Goal: Information Seeking & Learning: Find specific page/section

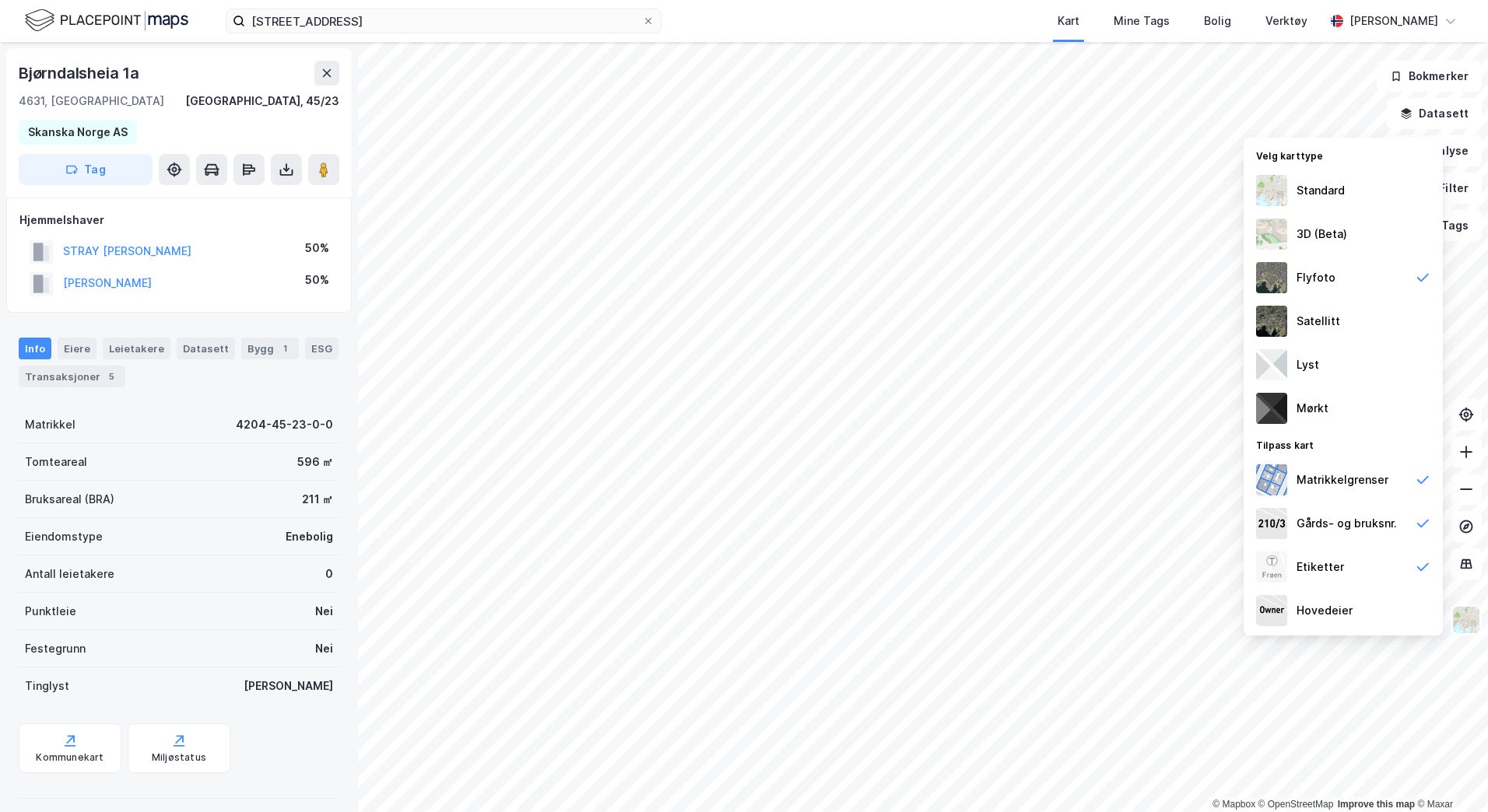
scroll to position [1, 0]
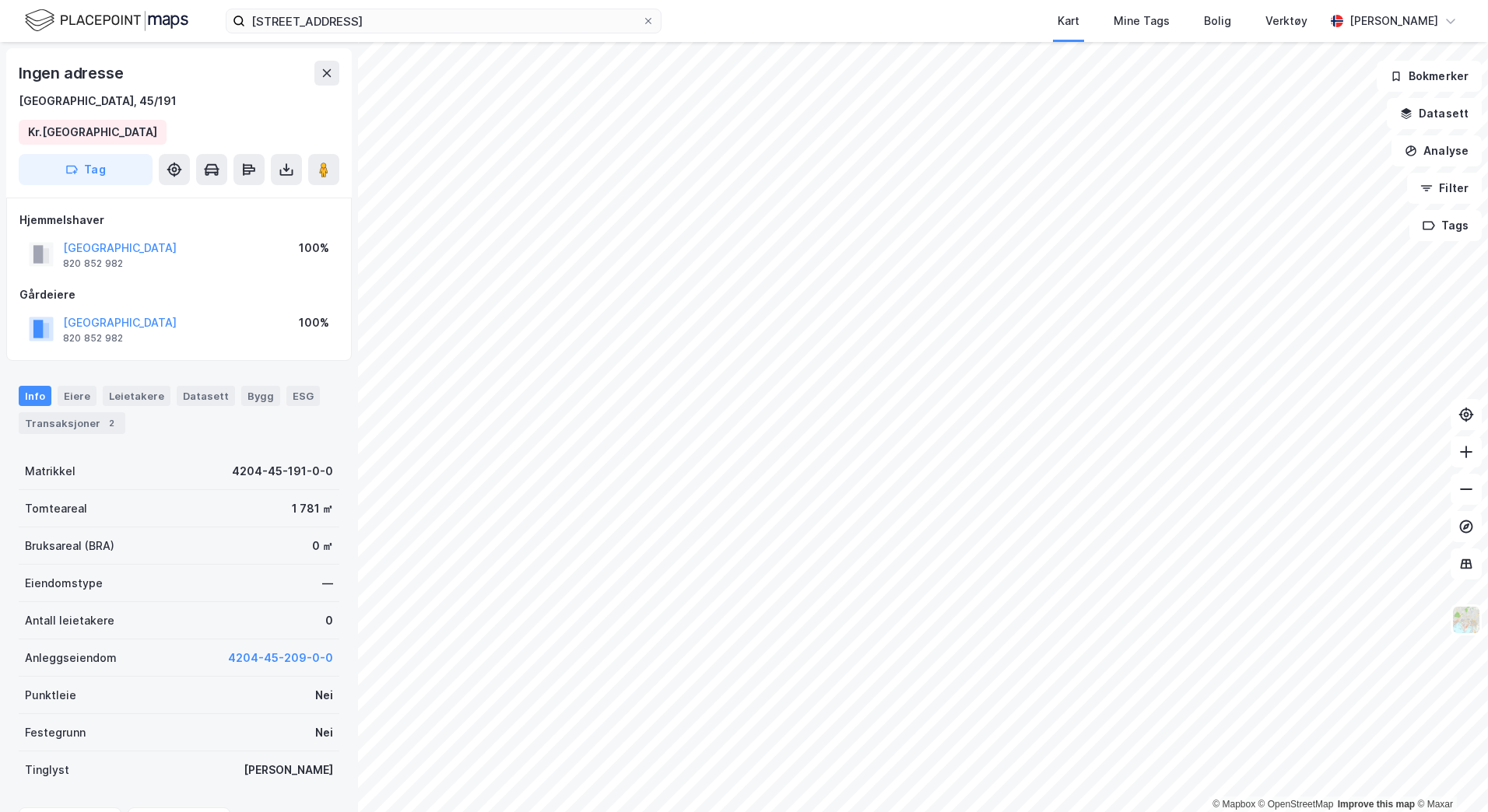
scroll to position [1, 0]
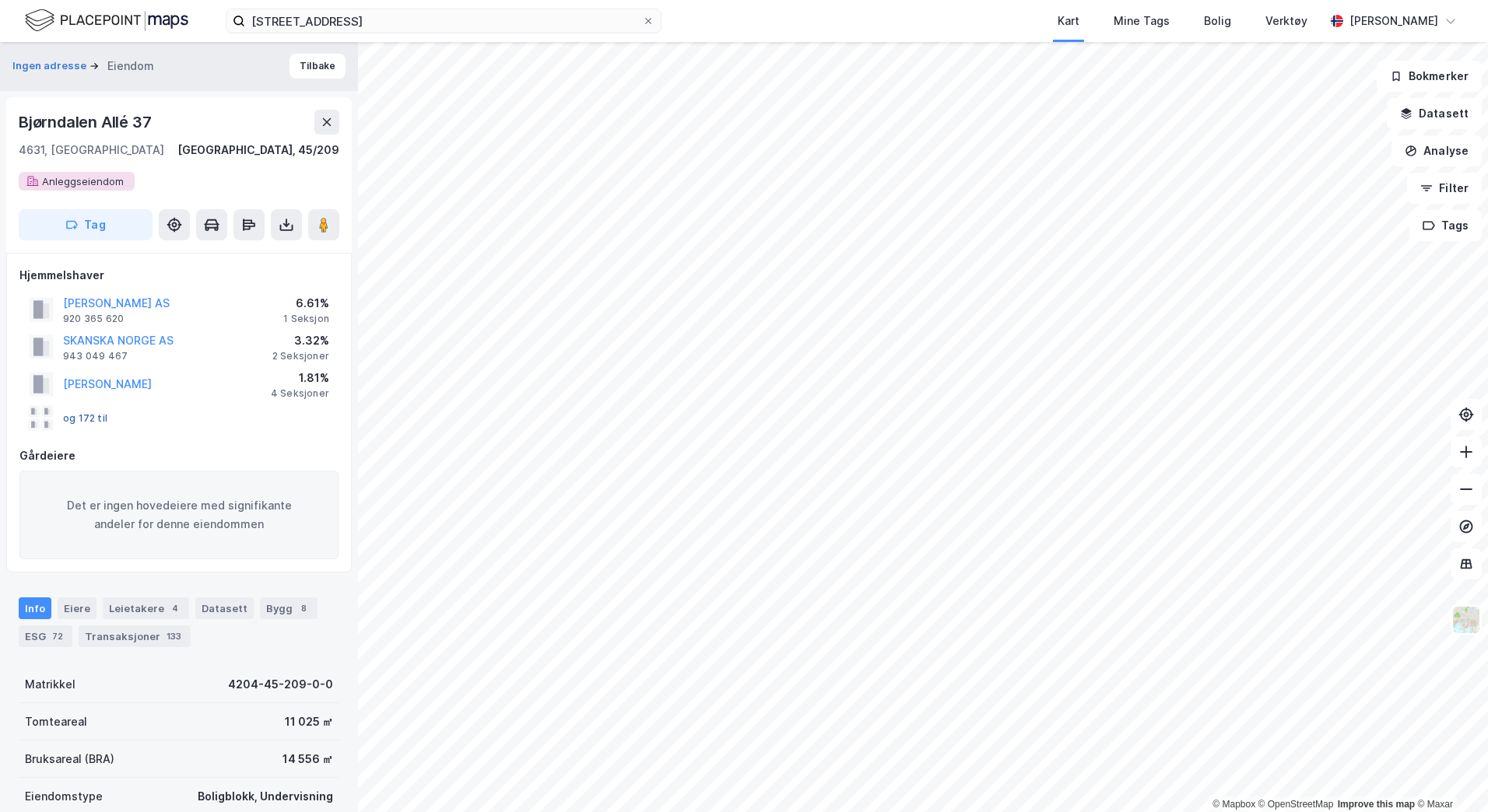
click at [0, 0] on button "og 172 til" at bounding box center [0, 0] width 0 height 0
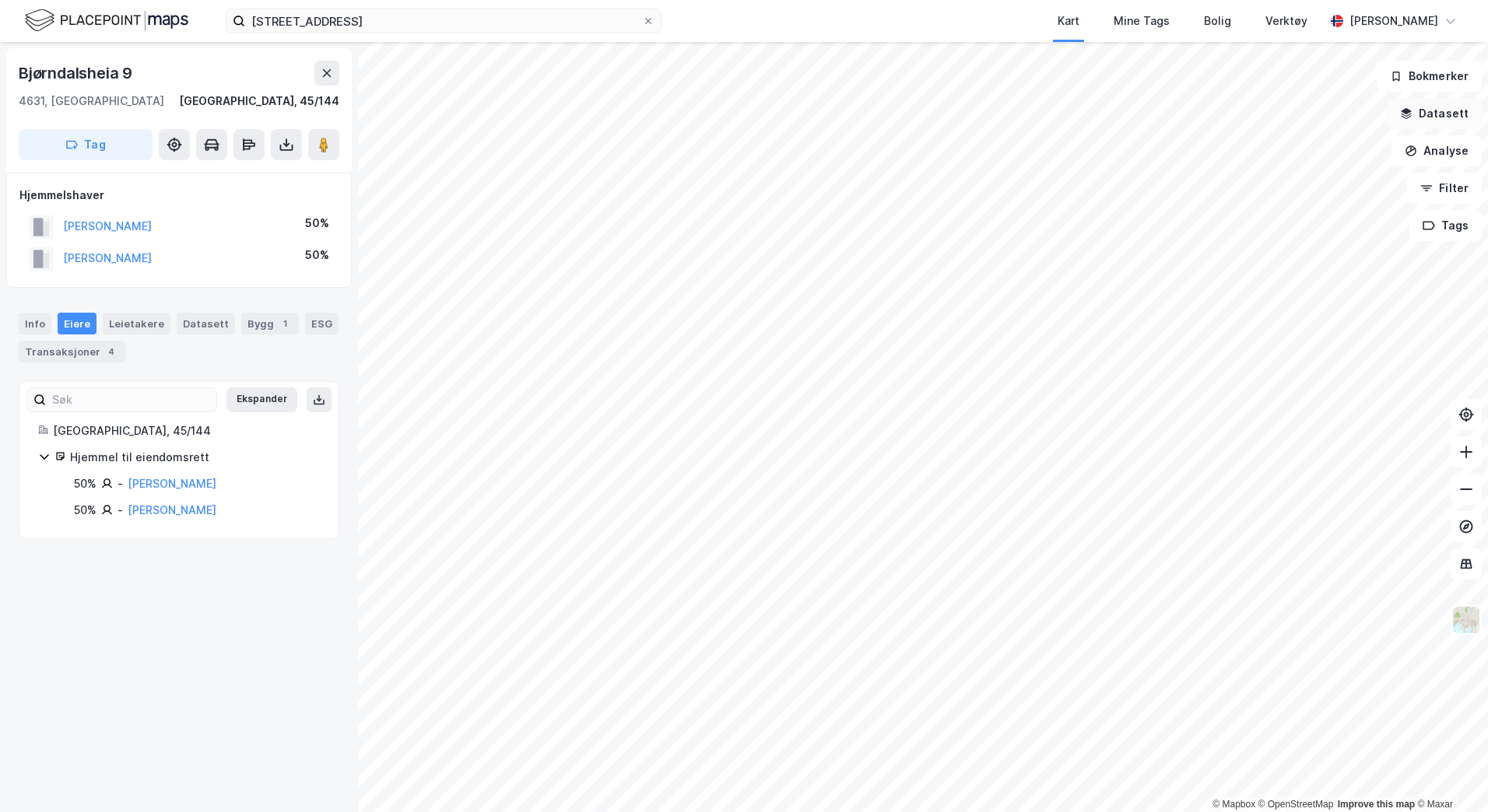
click at [1432, 123] on button "Datasett" at bounding box center [1434, 113] width 95 height 31
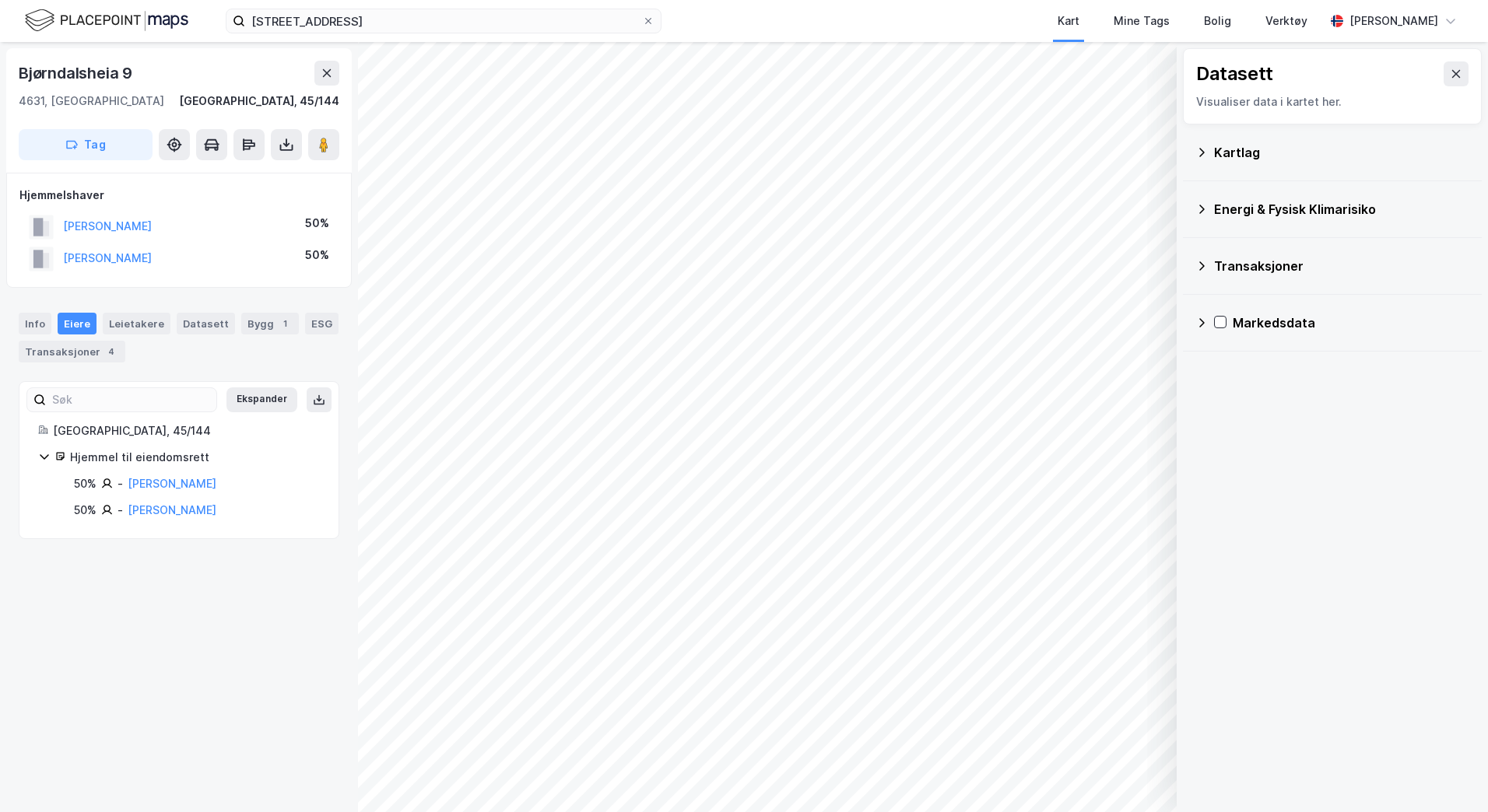
click at [1228, 152] on div "Kartlag" at bounding box center [1341, 152] width 256 height 19
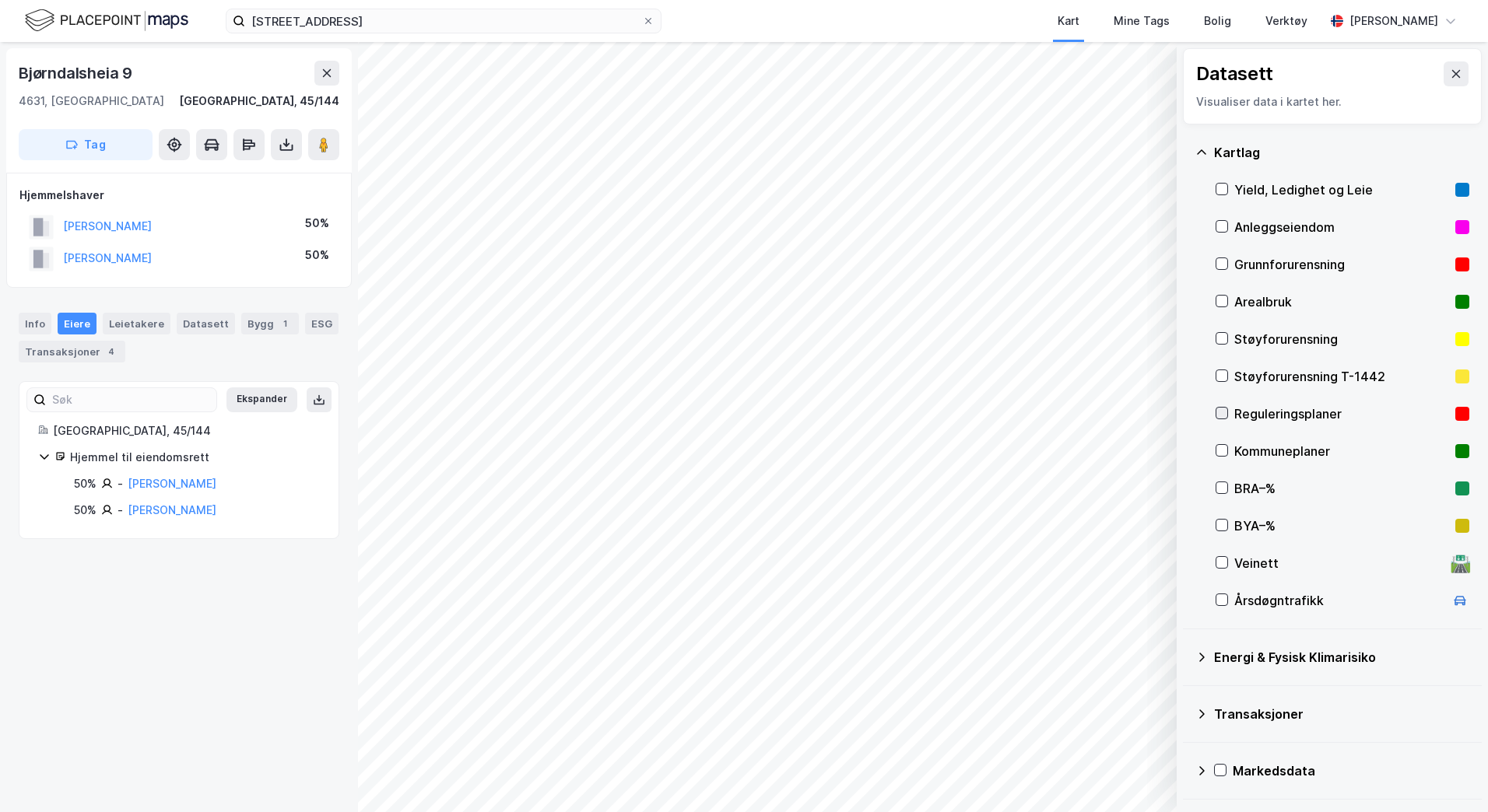
click at [1223, 413] on icon at bounding box center [1223, 414] width 9 height 5
click at [1450, 69] on icon at bounding box center [1456, 74] width 13 height 13
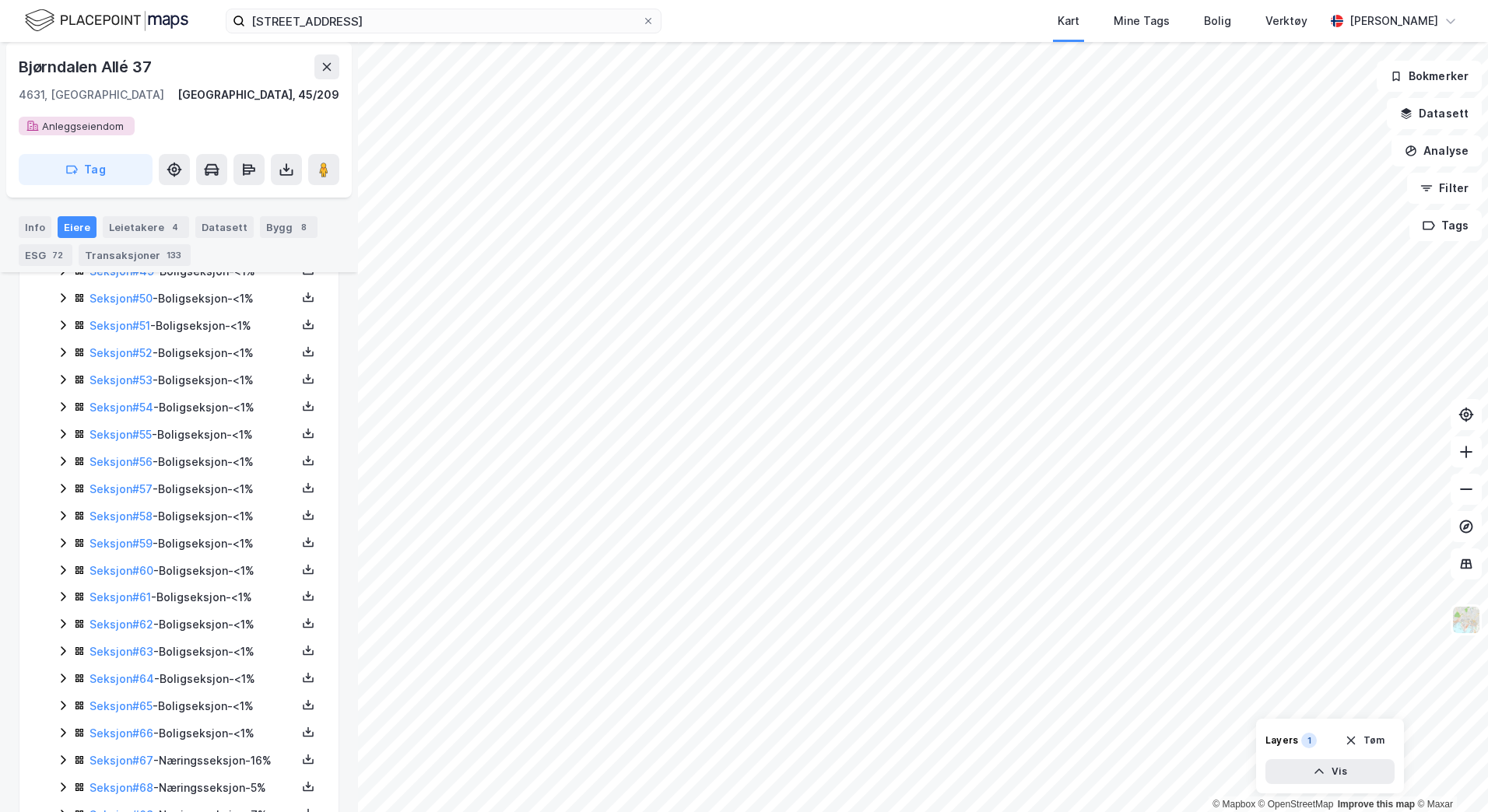
scroll to position [1867, 0]
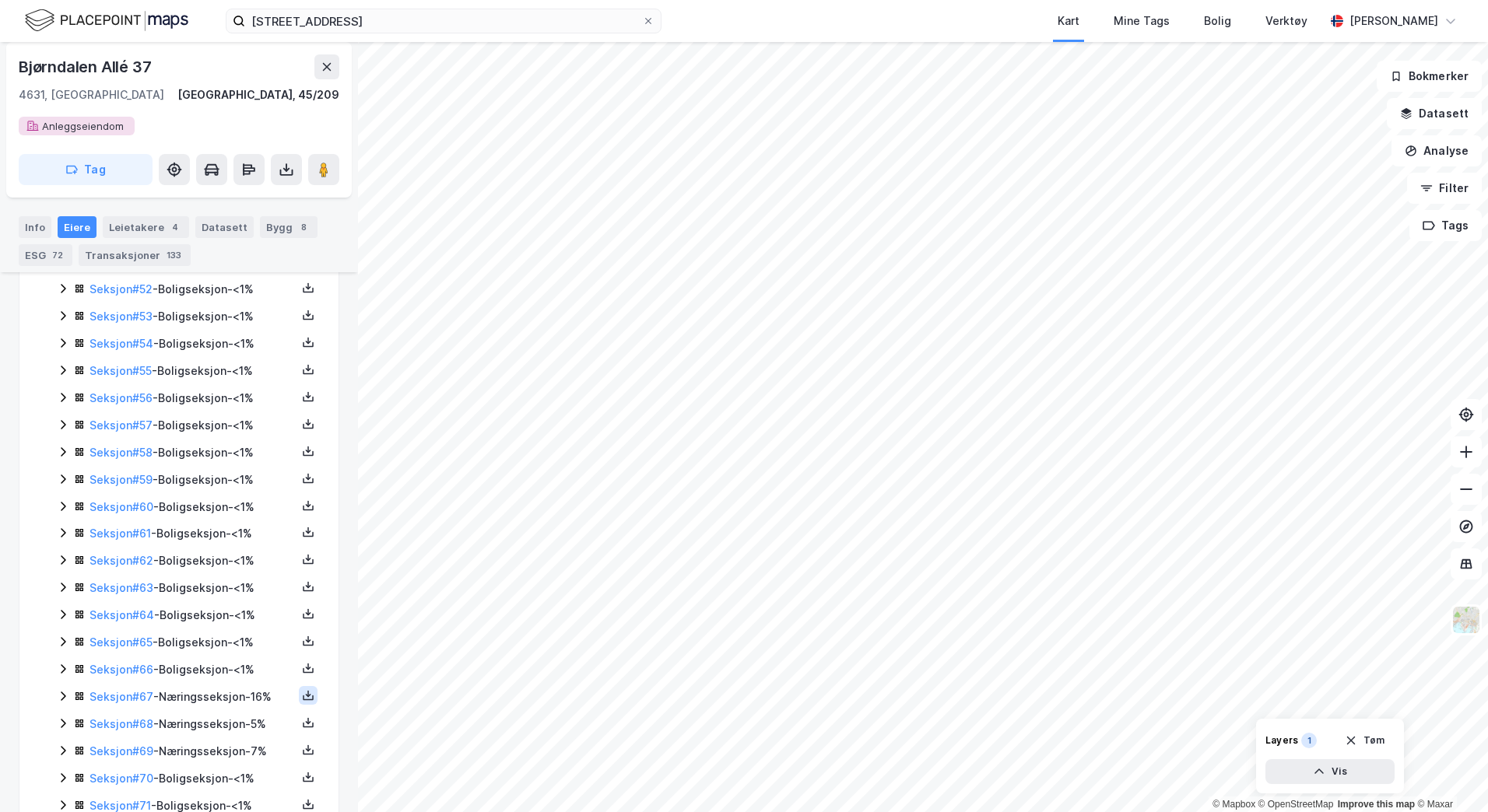
click at [302, 692] on icon at bounding box center [308, 695] width 13 height 13
click at [235, 654] on div "Grunnbok" at bounding box center [222, 649] width 137 height 38
click at [302, 719] on icon at bounding box center [308, 723] width 13 height 13
click at [230, 674] on div "Grunnbok" at bounding box center [214, 675] width 52 height 19
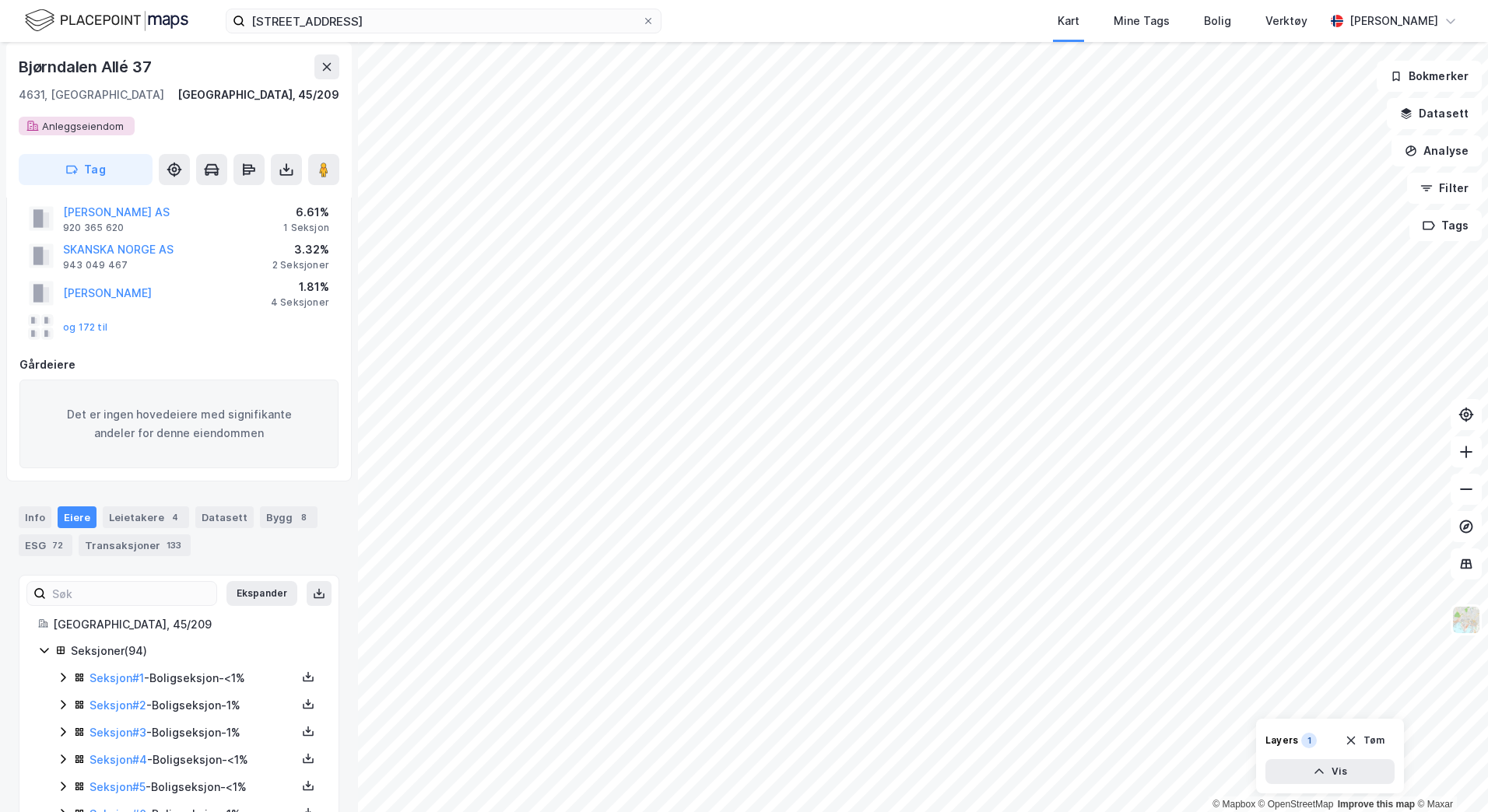
scroll to position [0, 0]
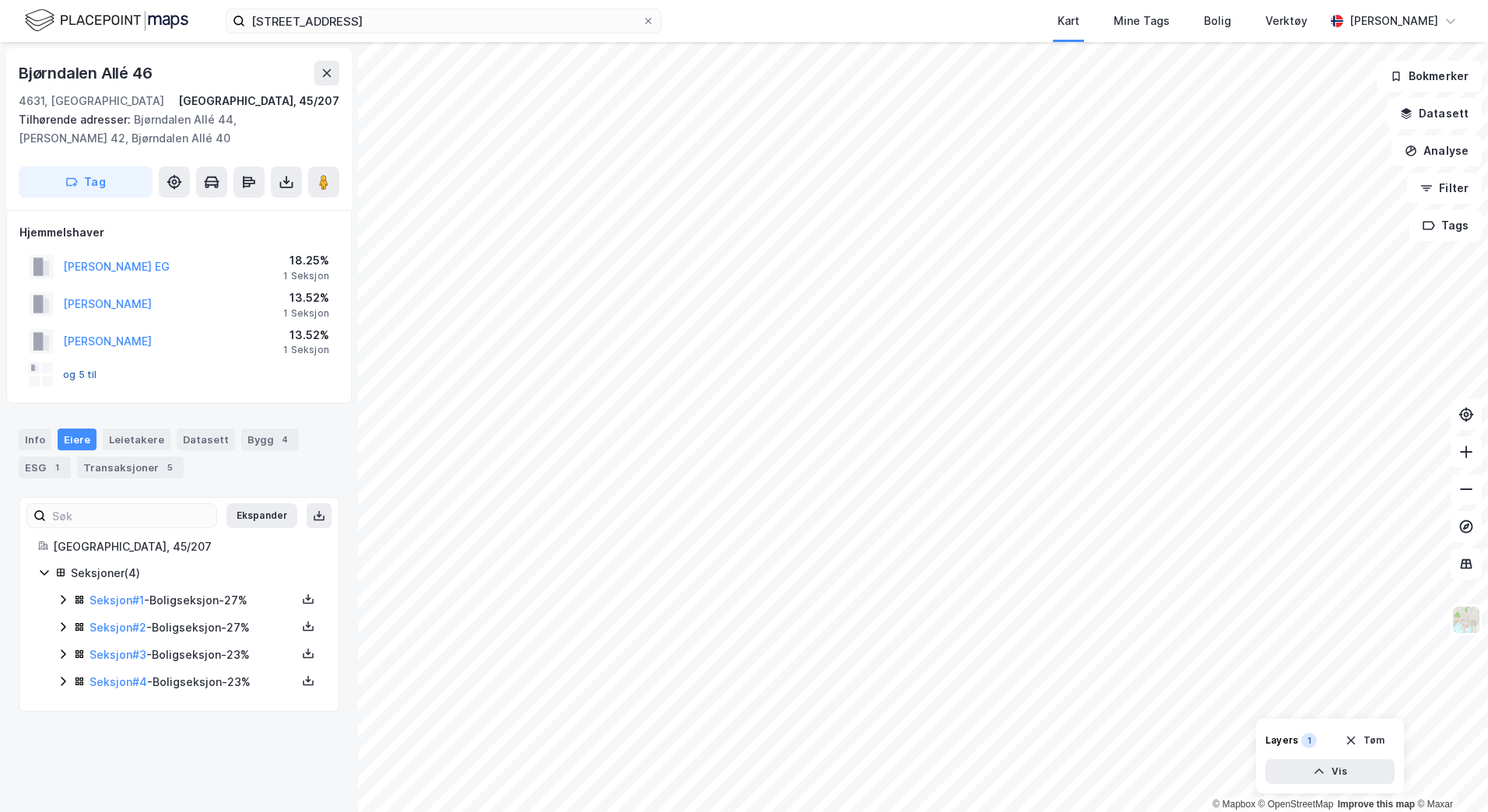
click at [0, 0] on button "og 5 til" at bounding box center [0, 0] width 0 height 0
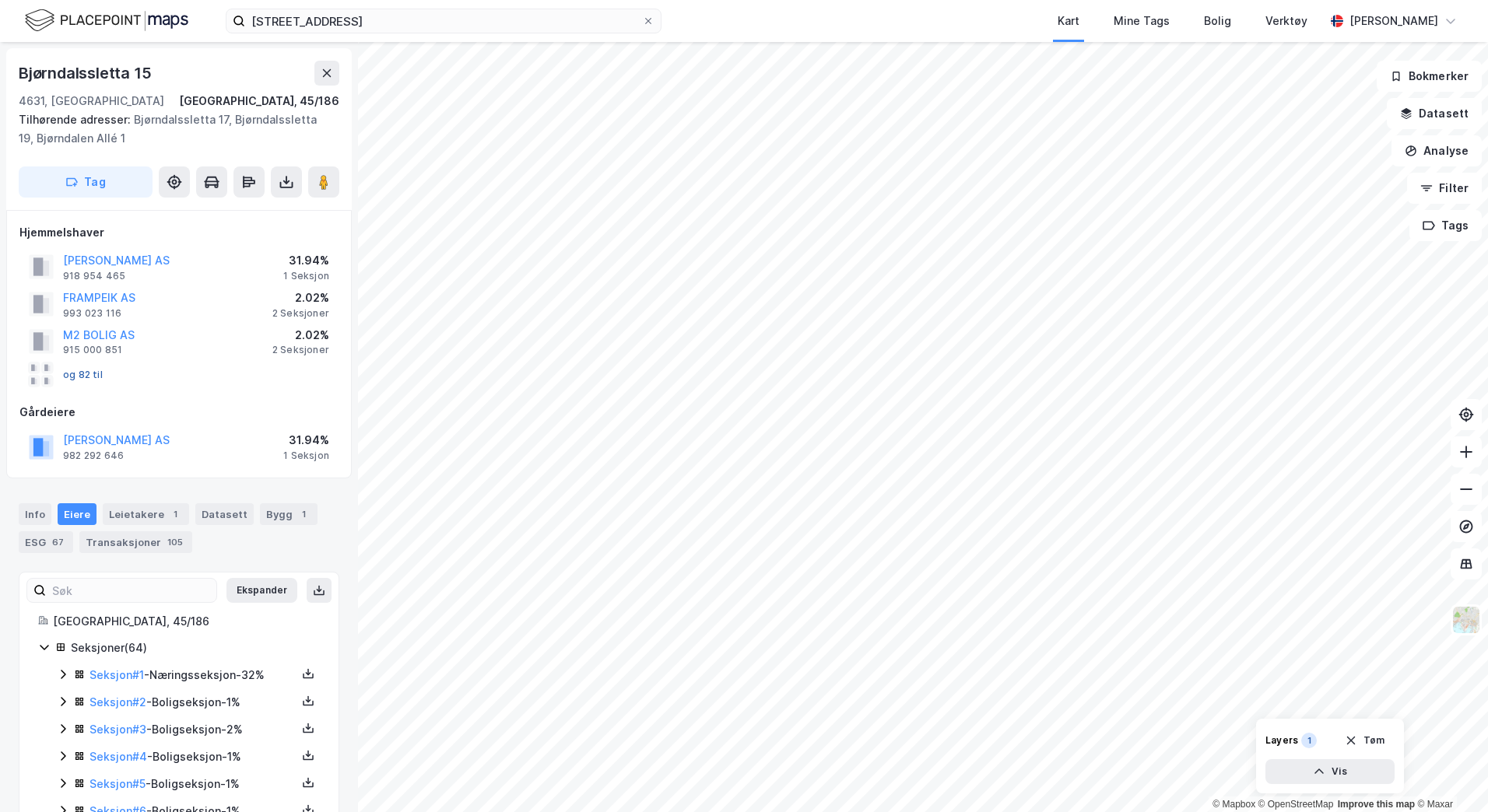
click at [0, 0] on button "og 82 til" at bounding box center [0, 0] width 0 height 0
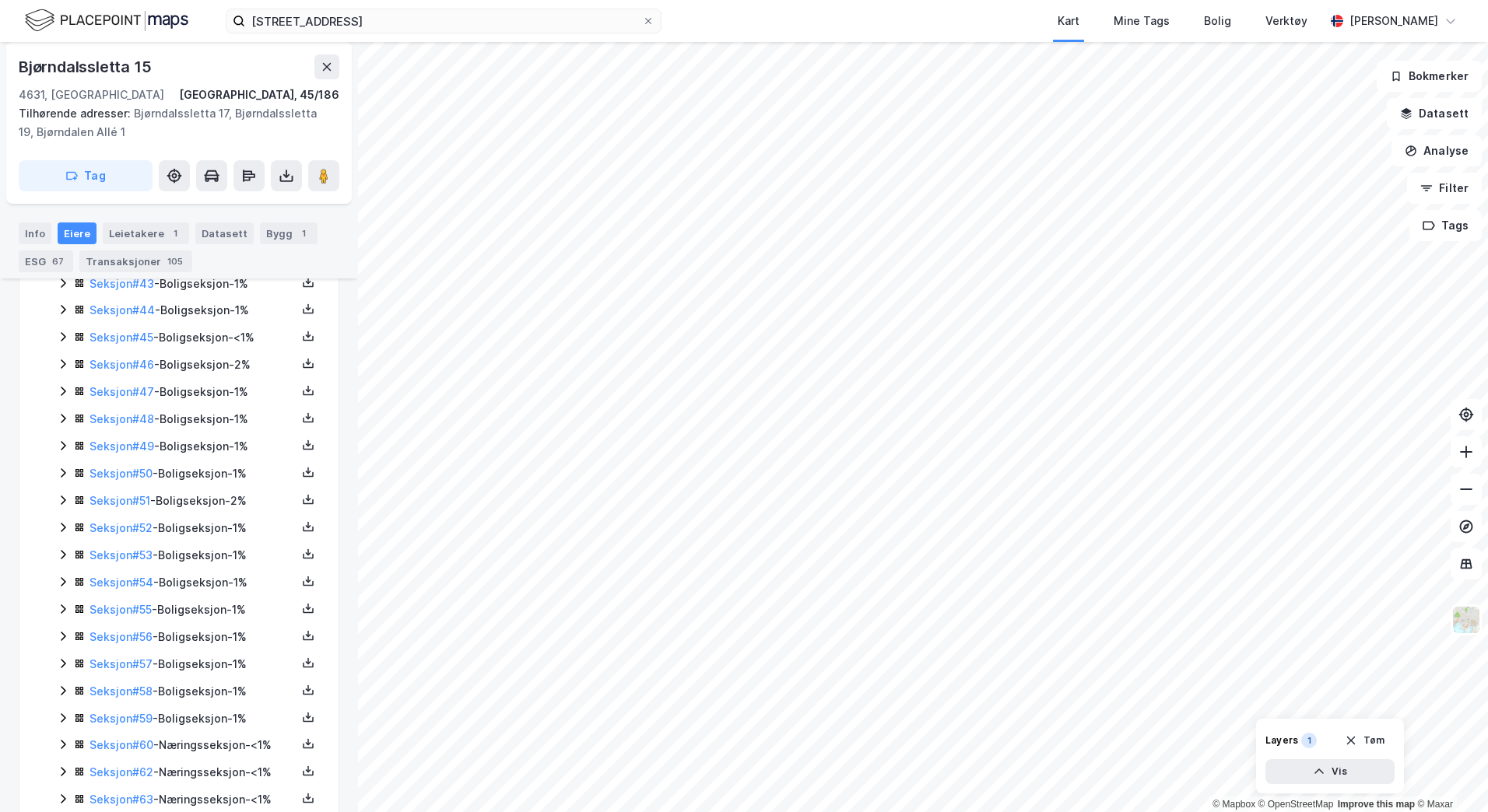
scroll to position [1623, 0]
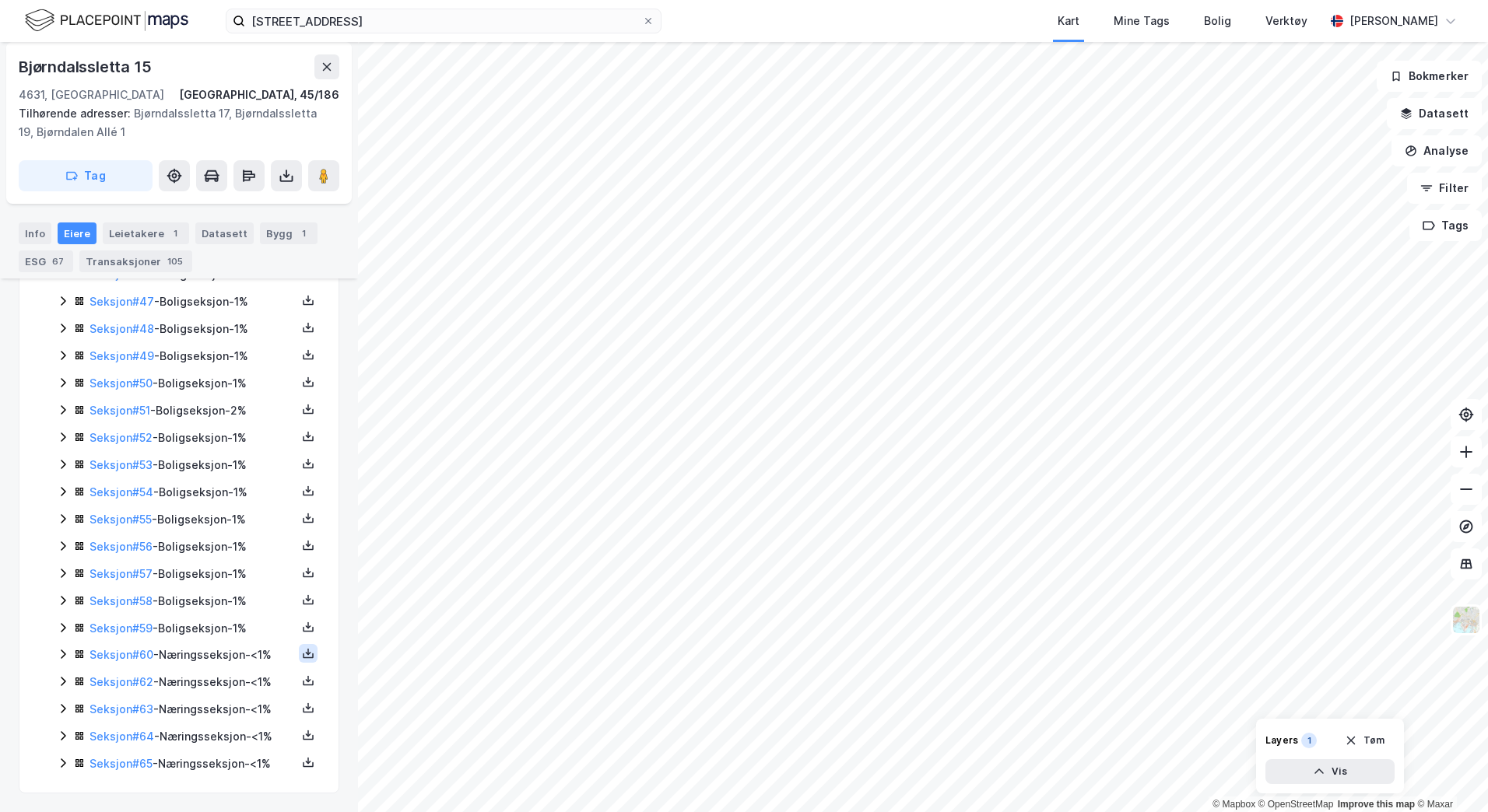
click at [302, 655] on icon at bounding box center [308, 653] width 13 height 13
click at [228, 609] on div "Grunnbok" at bounding box center [214, 607] width 52 height 19
click at [302, 677] on icon at bounding box center [308, 681] width 13 height 13
click at [223, 631] on div "Grunnbok" at bounding box center [214, 634] width 52 height 19
click at [306, 708] on icon at bounding box center [308, 707] width 5 height 3
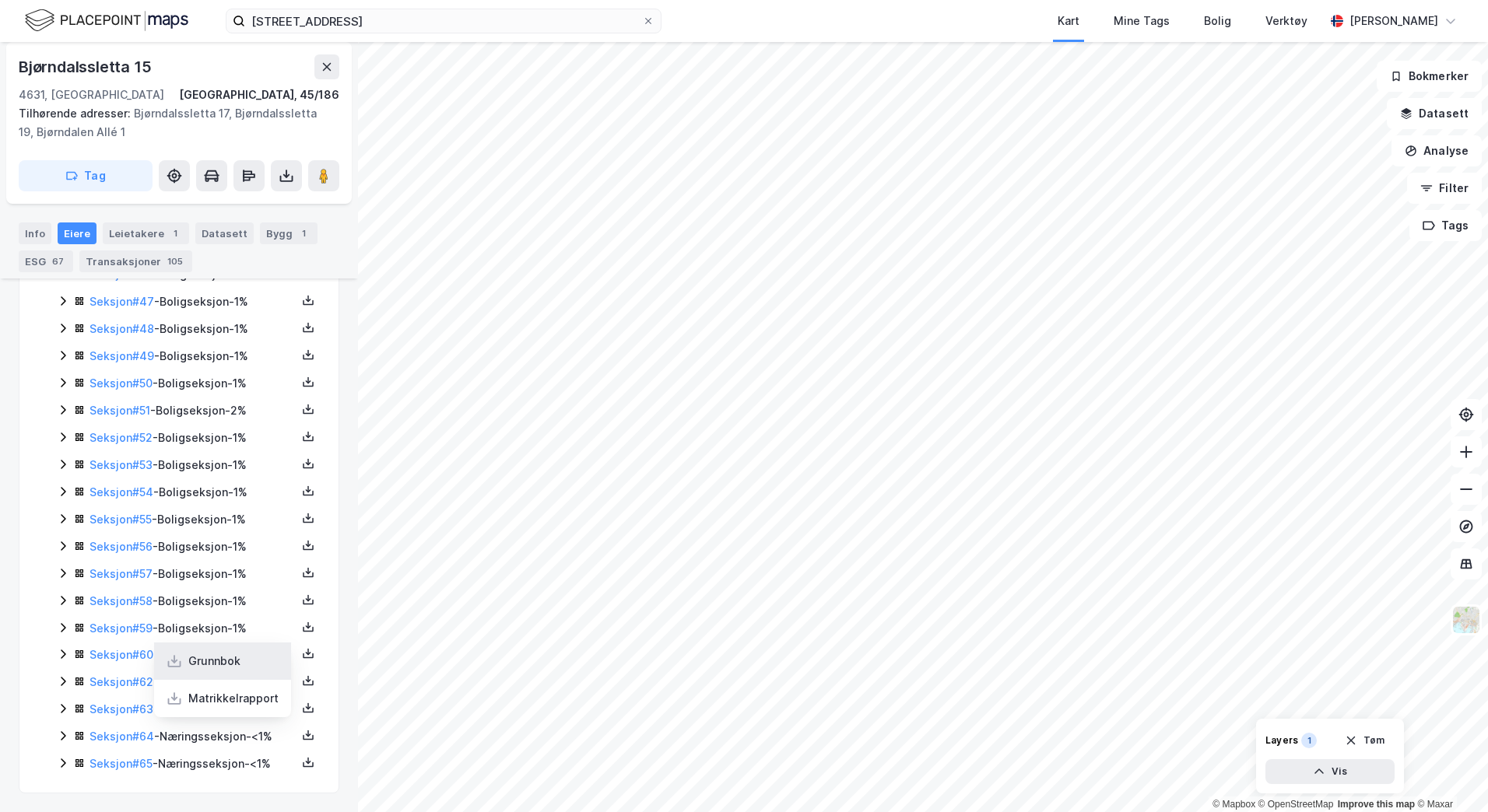
click at [232, 653] on div "Grunnbok" at bounding box center [222, 661] width 137 height 38
click at [302, 736] on icon at bounding box center [308, 735] width 13 height 13
click at [201, 690] on div "Grunnbok" at bounding box center [214, 688] width 52 height 19
click at [303, 766] on icon at bounding box center [308, 765] width 11 height 5
click at [196, 716] on div "Grunnbok" at bounding box center [214, 716] width 52 height 19
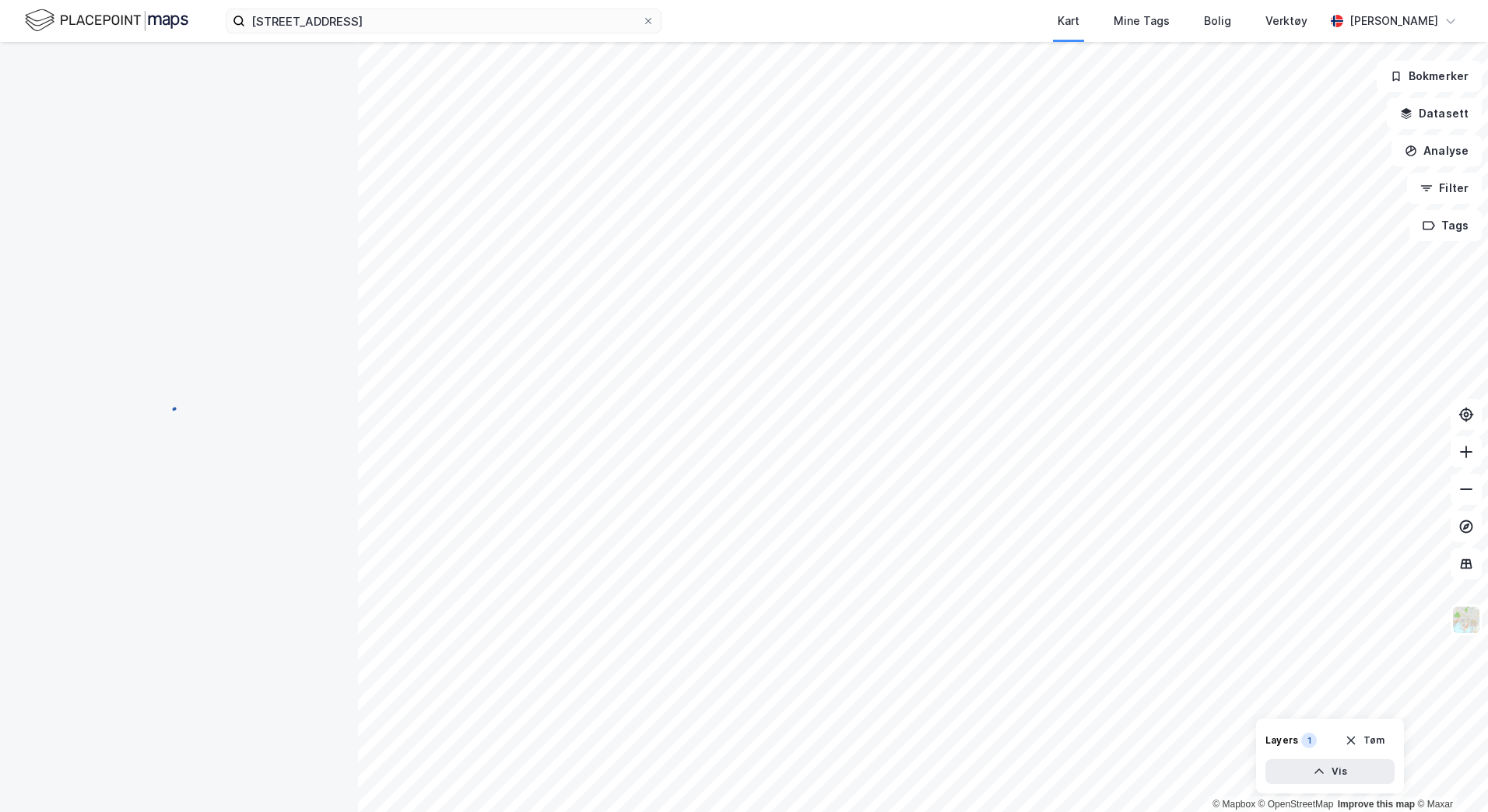
scroll to position [50, 0]
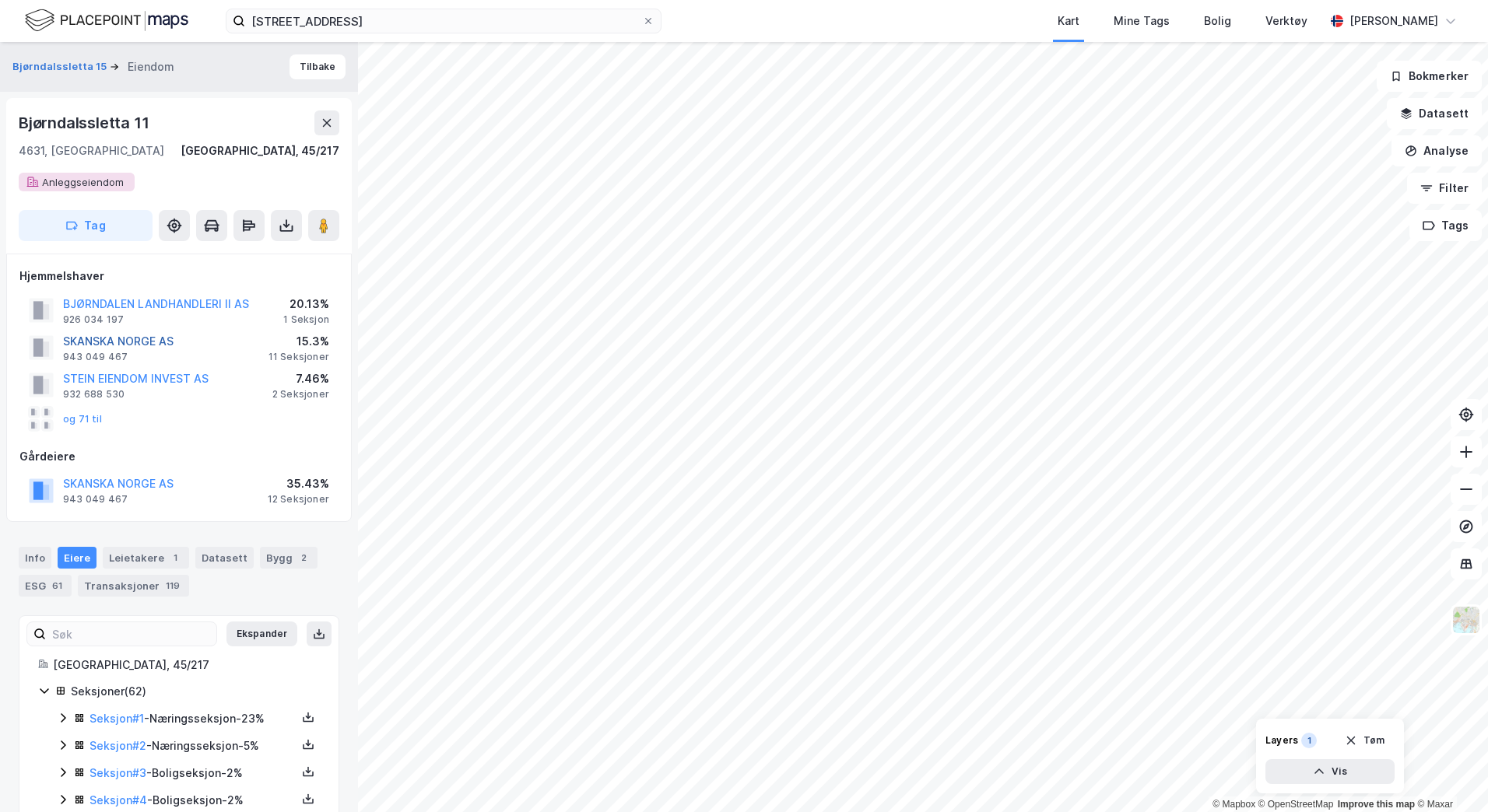
click at [0, 0] on button "SKANSKA NORGE AS" at bounding box center [0, 0] width 0 height 0
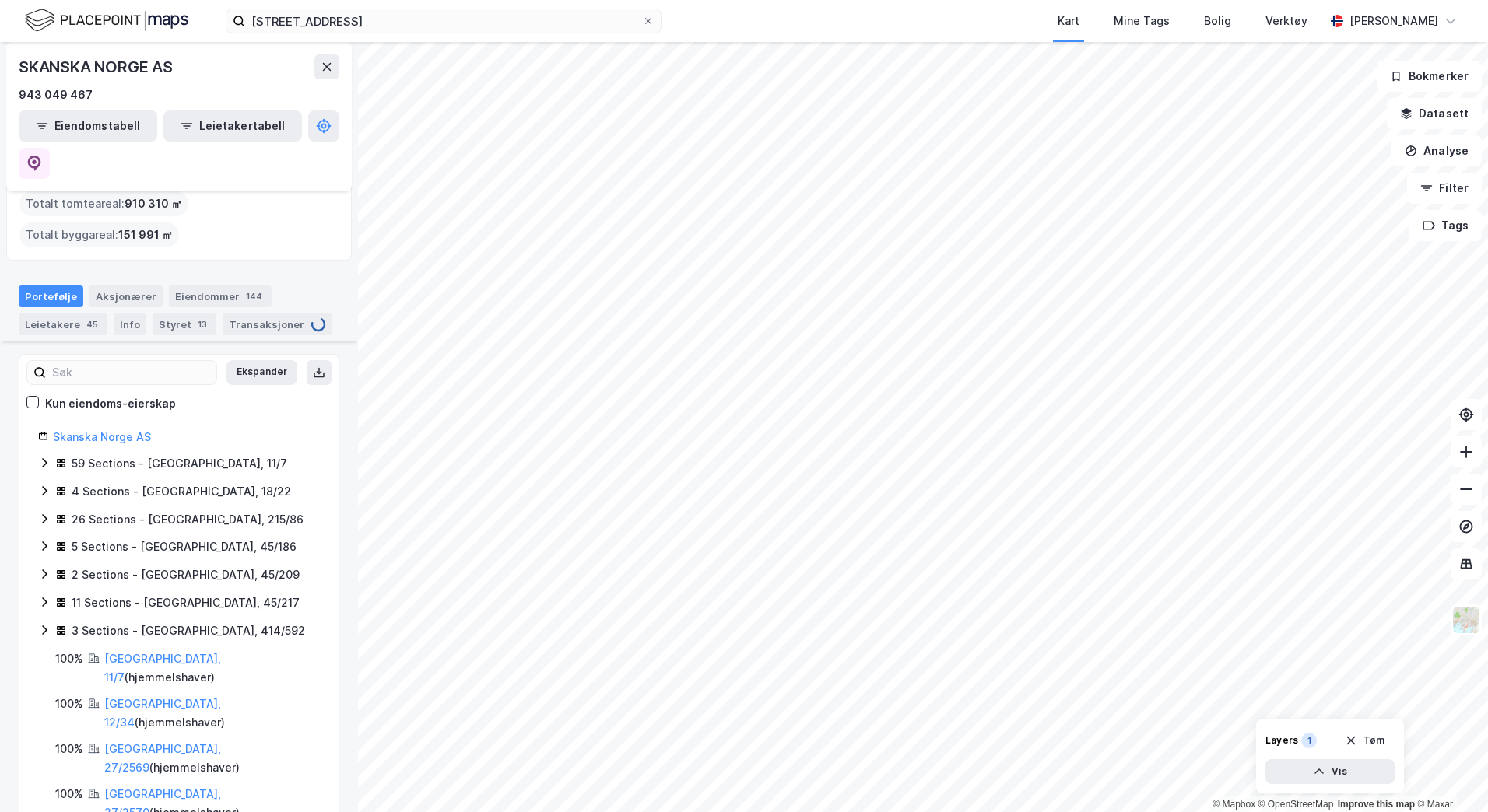
scroll to position [389, 0]
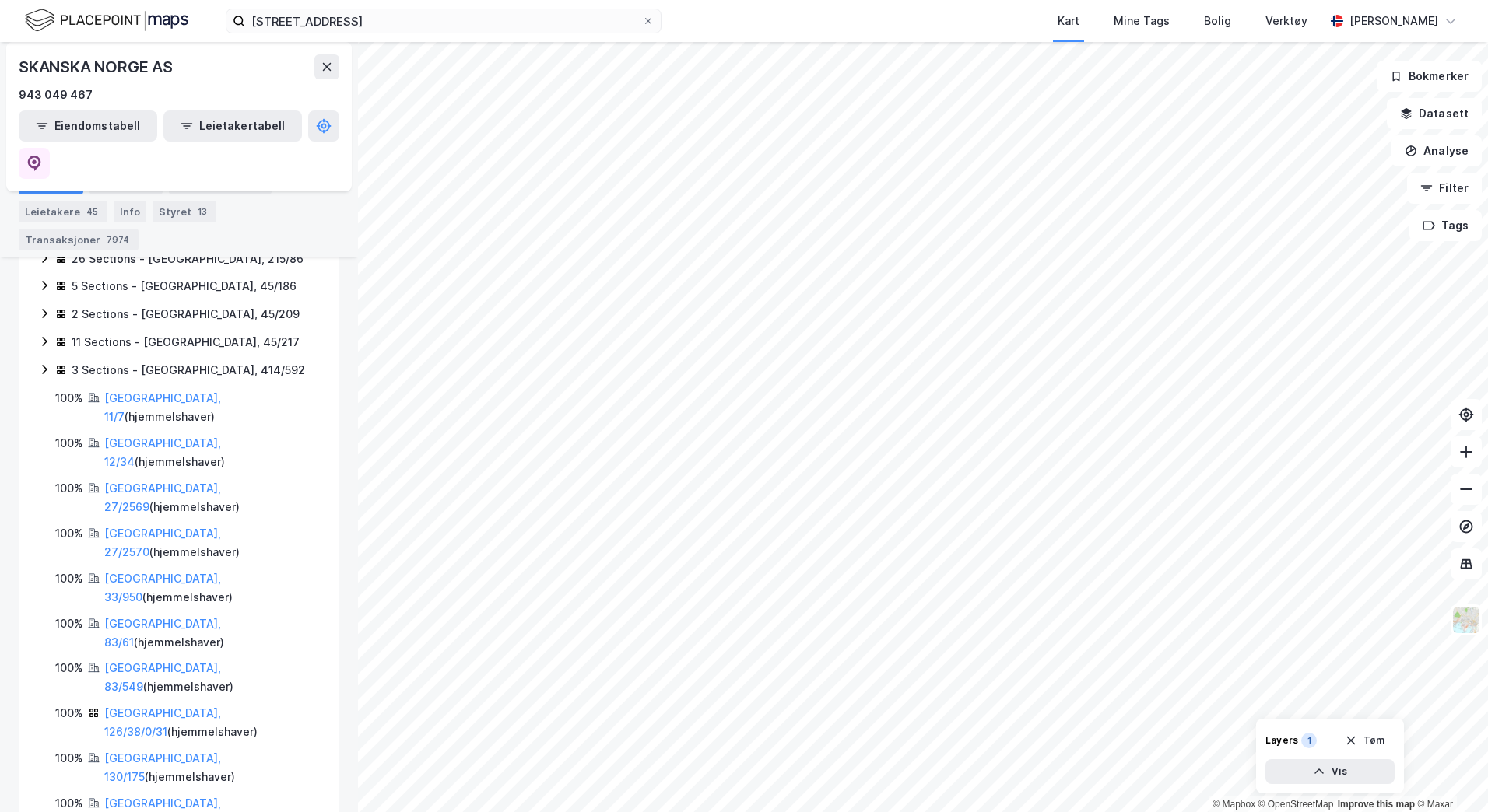
click at [45, 365] on icon at bounding box center [44, 370] width 4 height 9
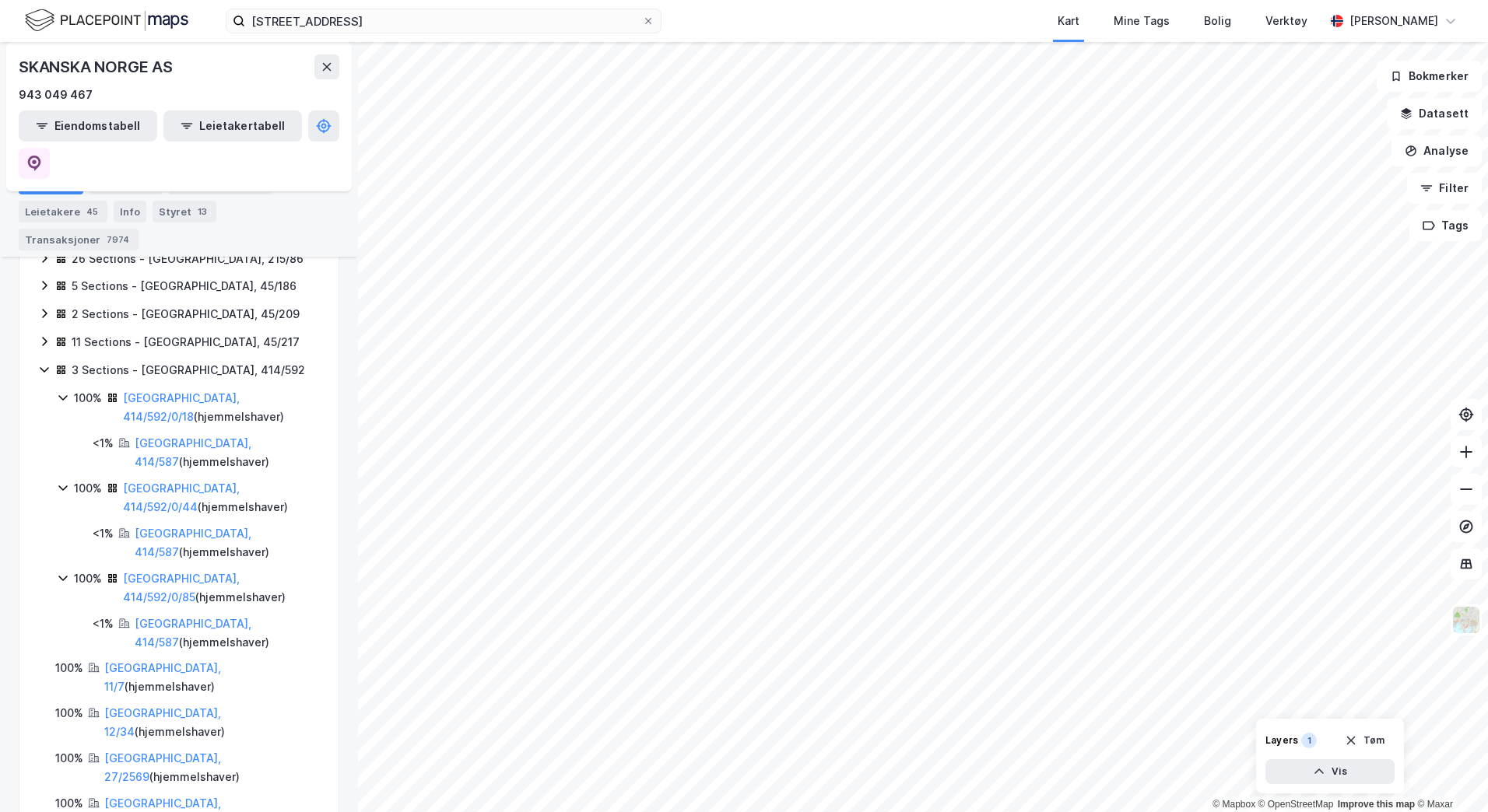
click at [46, 307] on icon at bounding box center [45, 314] width 13 height 13
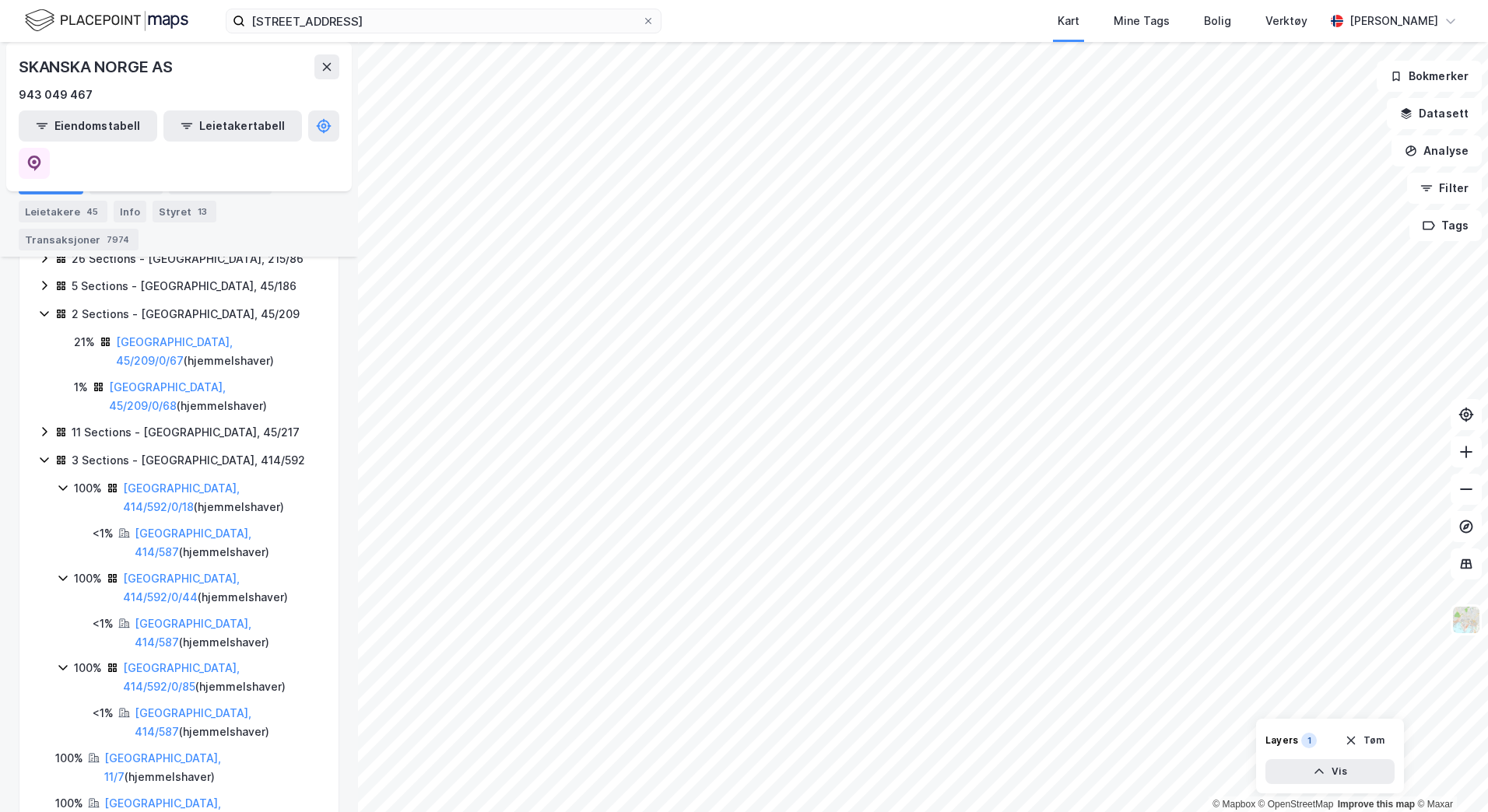
click at [46, 427] on icon at bounding box center [44, 431] width 4 height 9
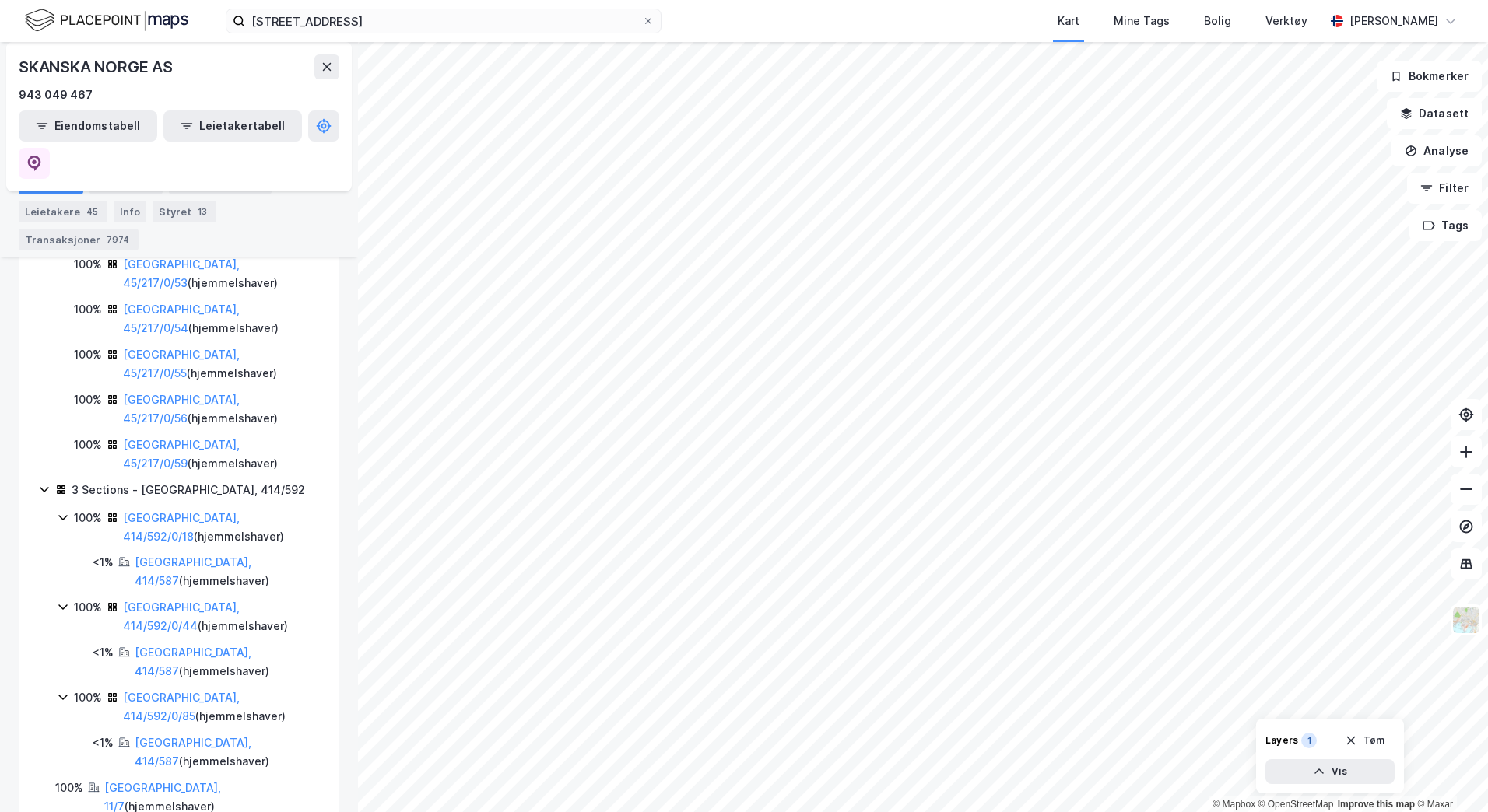
scroll to position [933, 0]
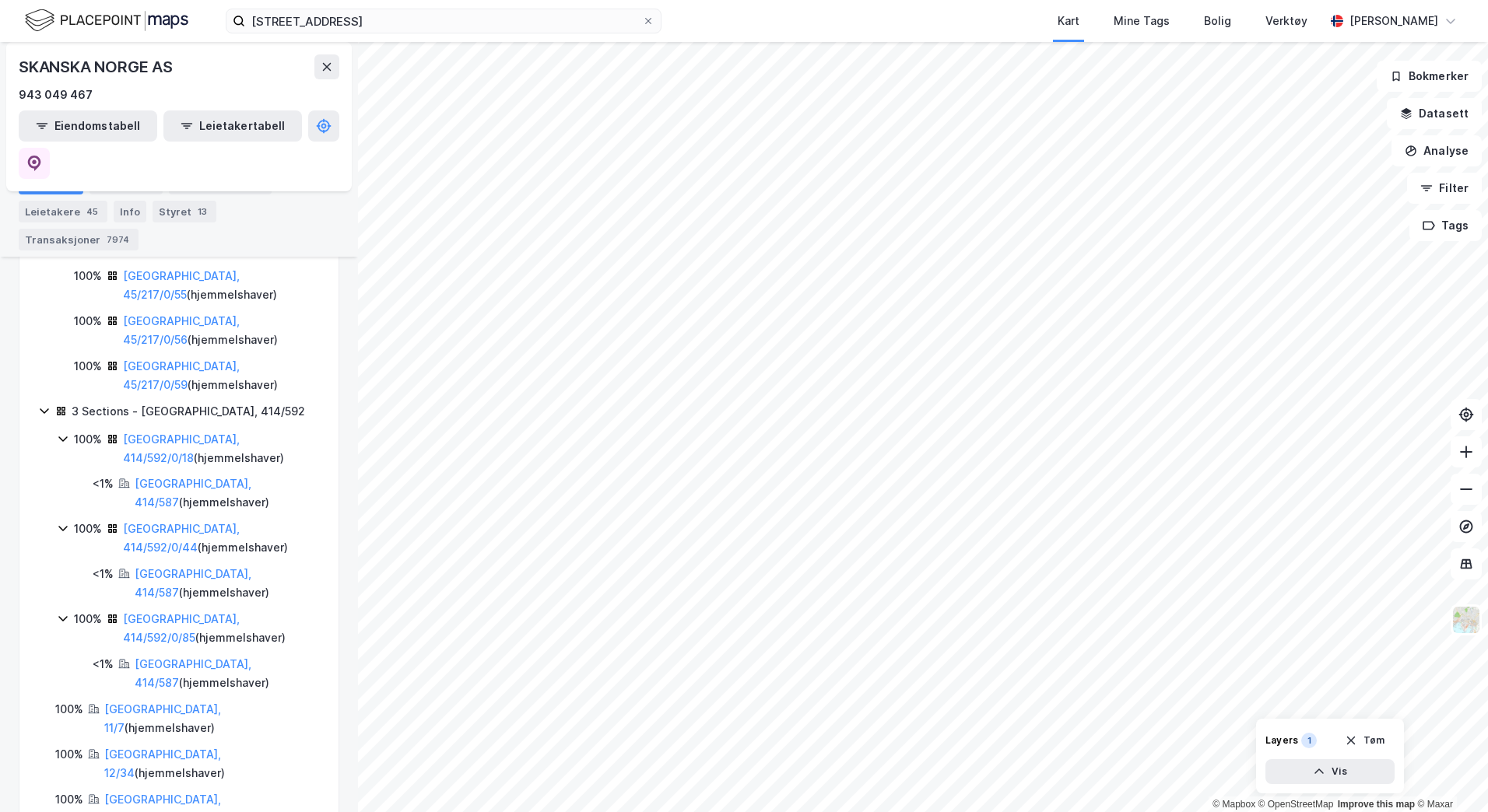
click at [42, 405] on icon at bounding box center [45, 411] width 13 height 13
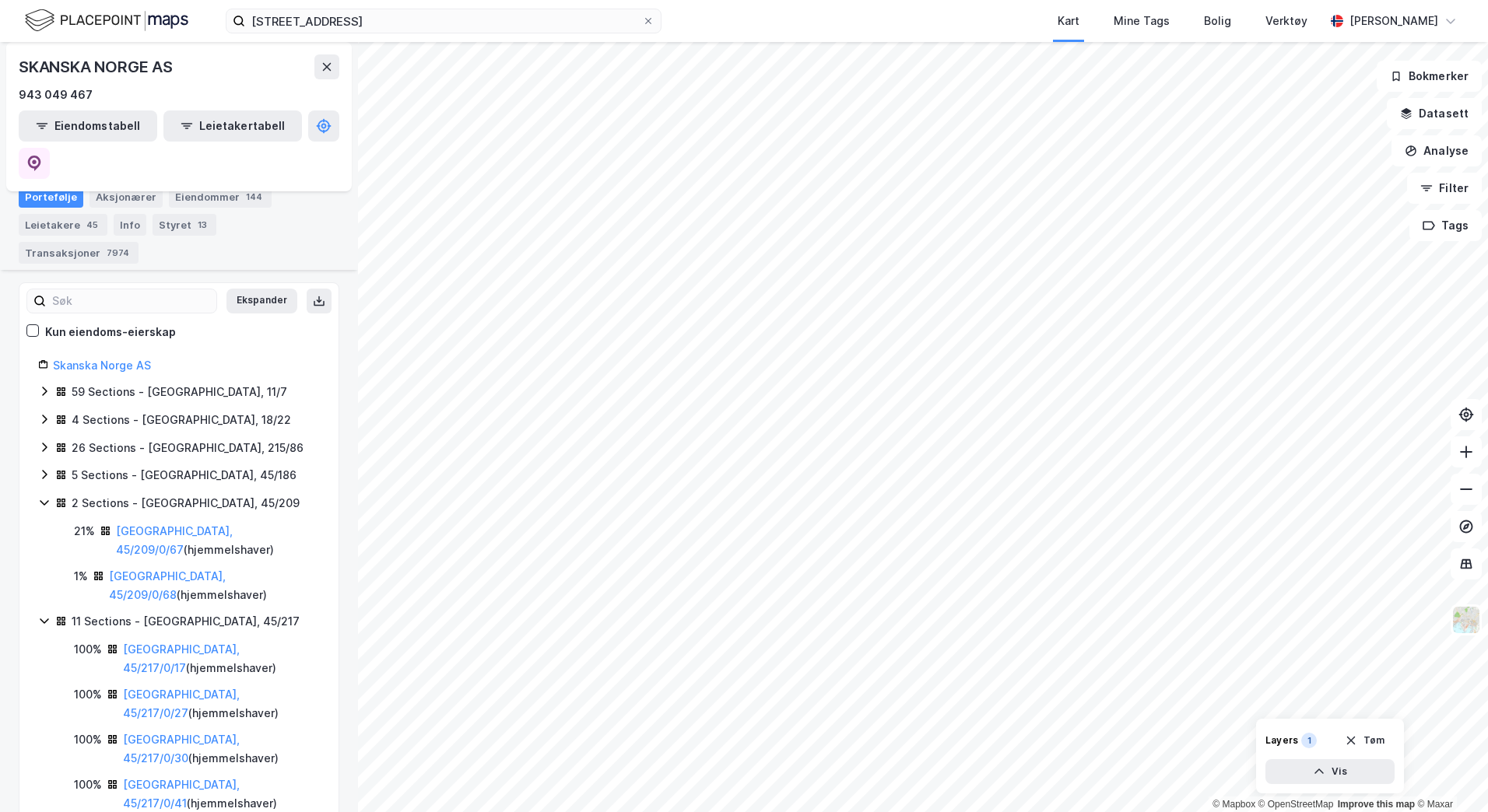
scroll to position [356, 0]
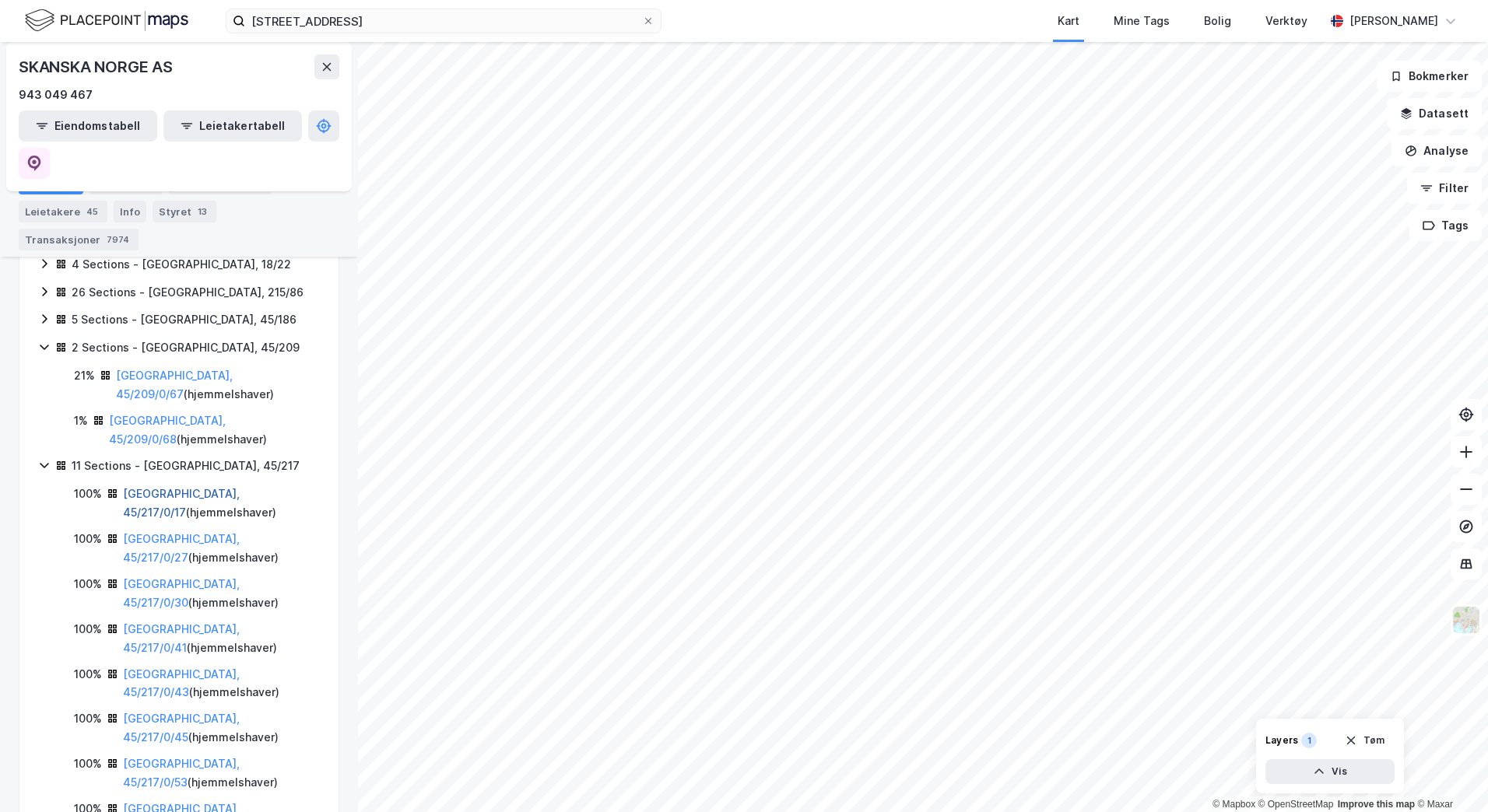
click at [174, 487] on link "[GEOGRAPHIC_DATA], 45/217/0/17" at bounding box center [181, 503] width 117 height 32
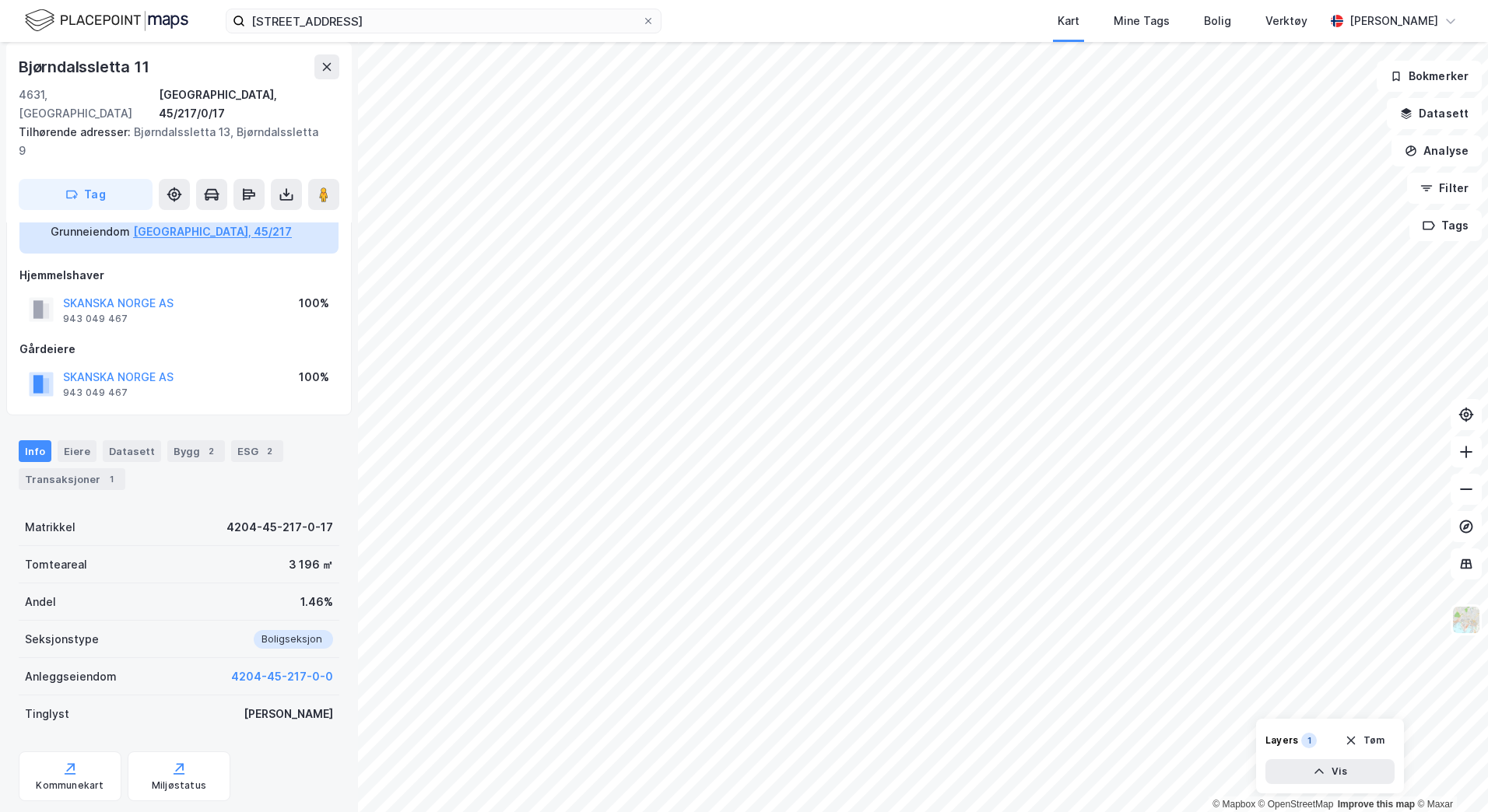
scroll to position [105, 0]
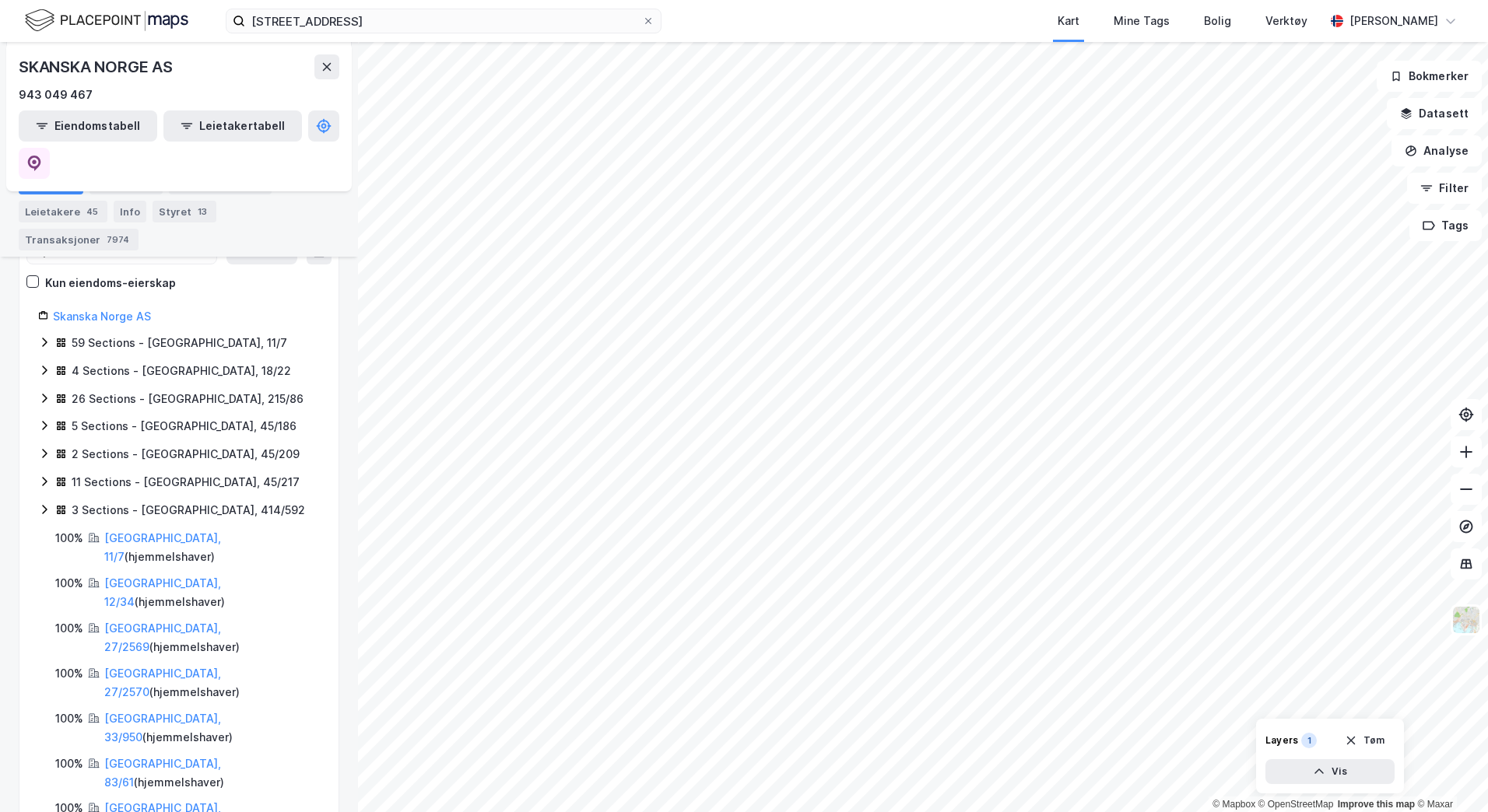
scroll to position [233, 0]
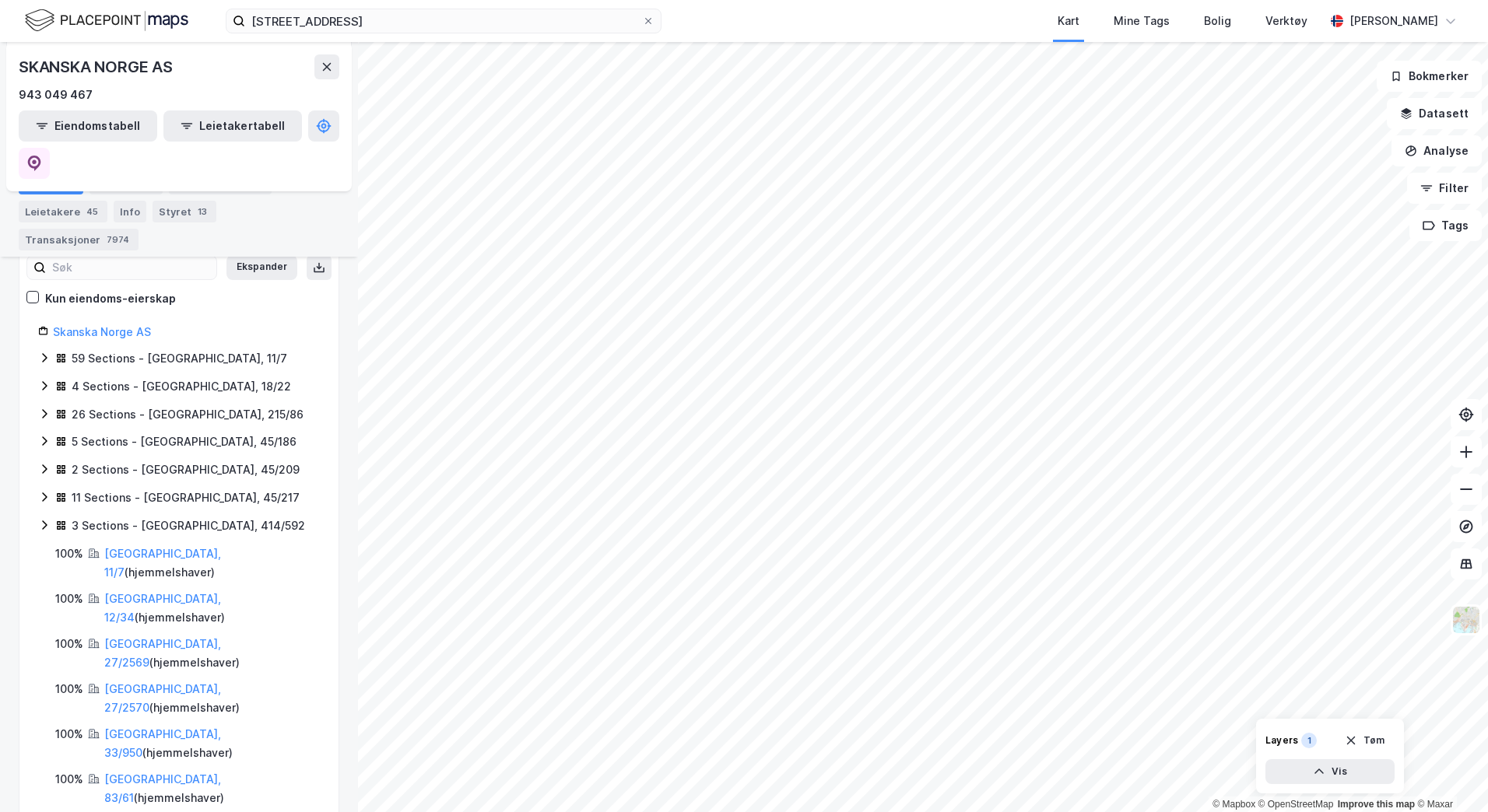
click at [43, 490] on icon at bounding box center [45, 497] width 13 height 13
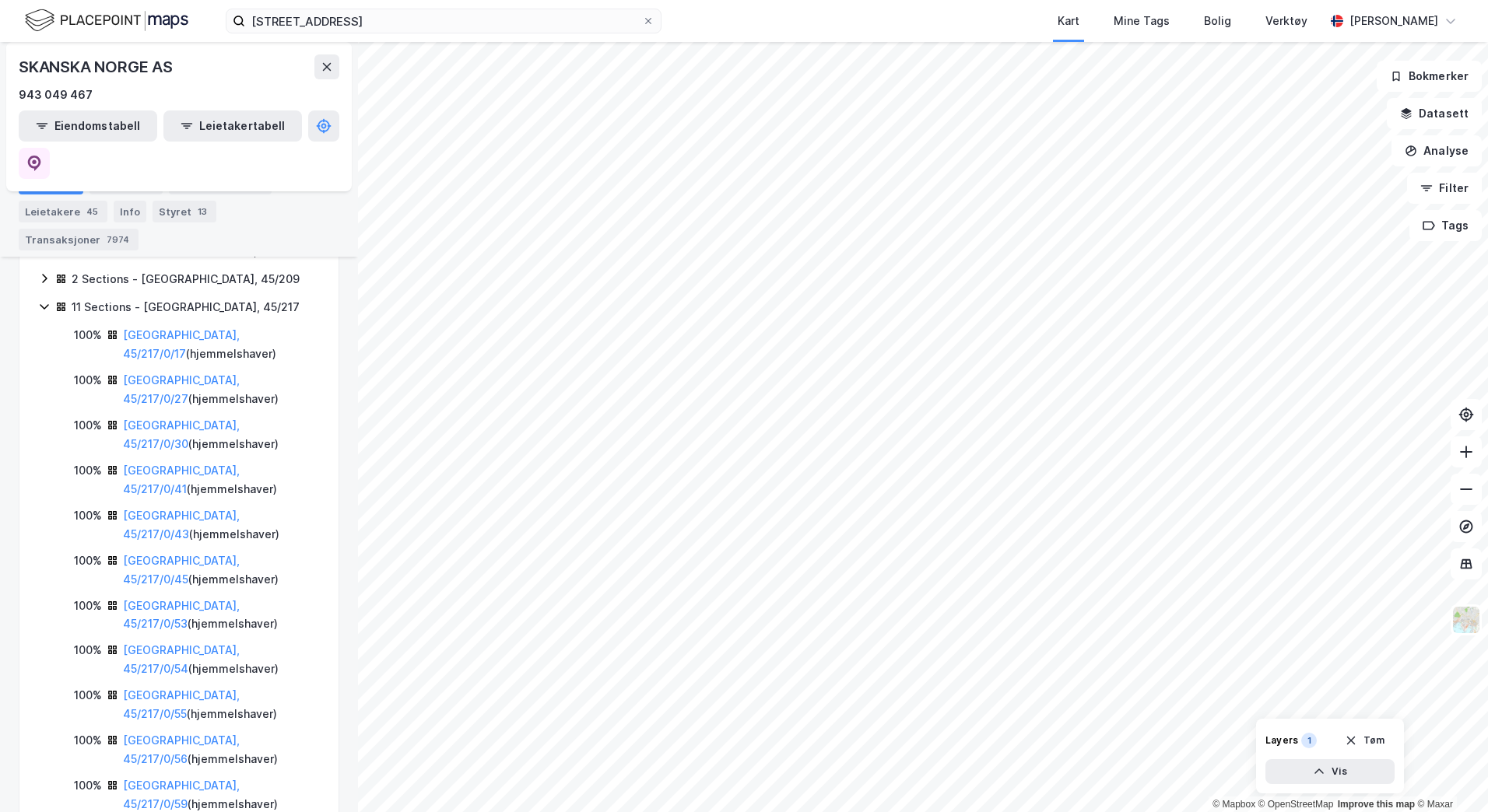
scroll to position [389, 0]
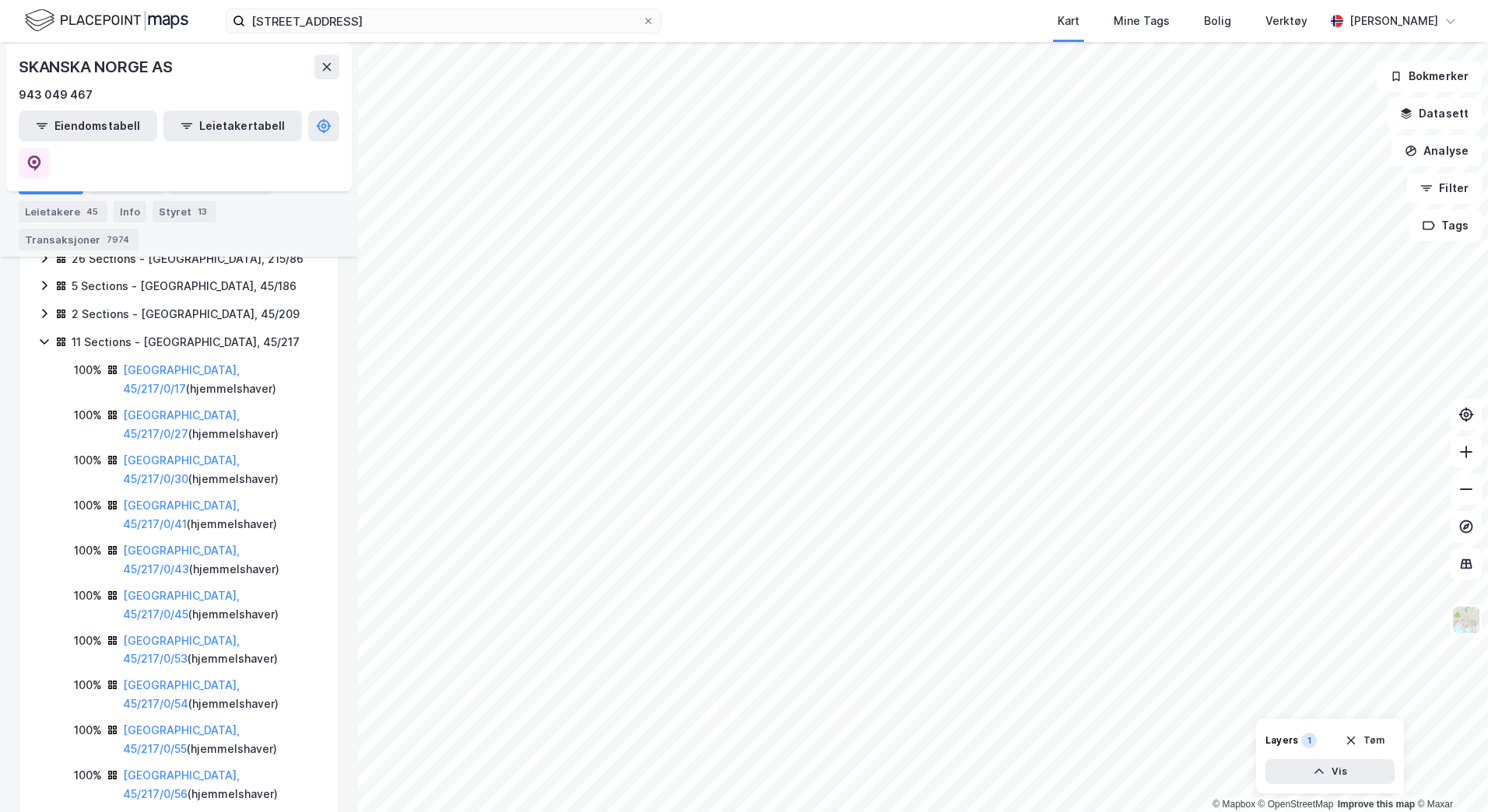
click at [47, 335] on icon at bounding box center [45, 341] width 13 height 13
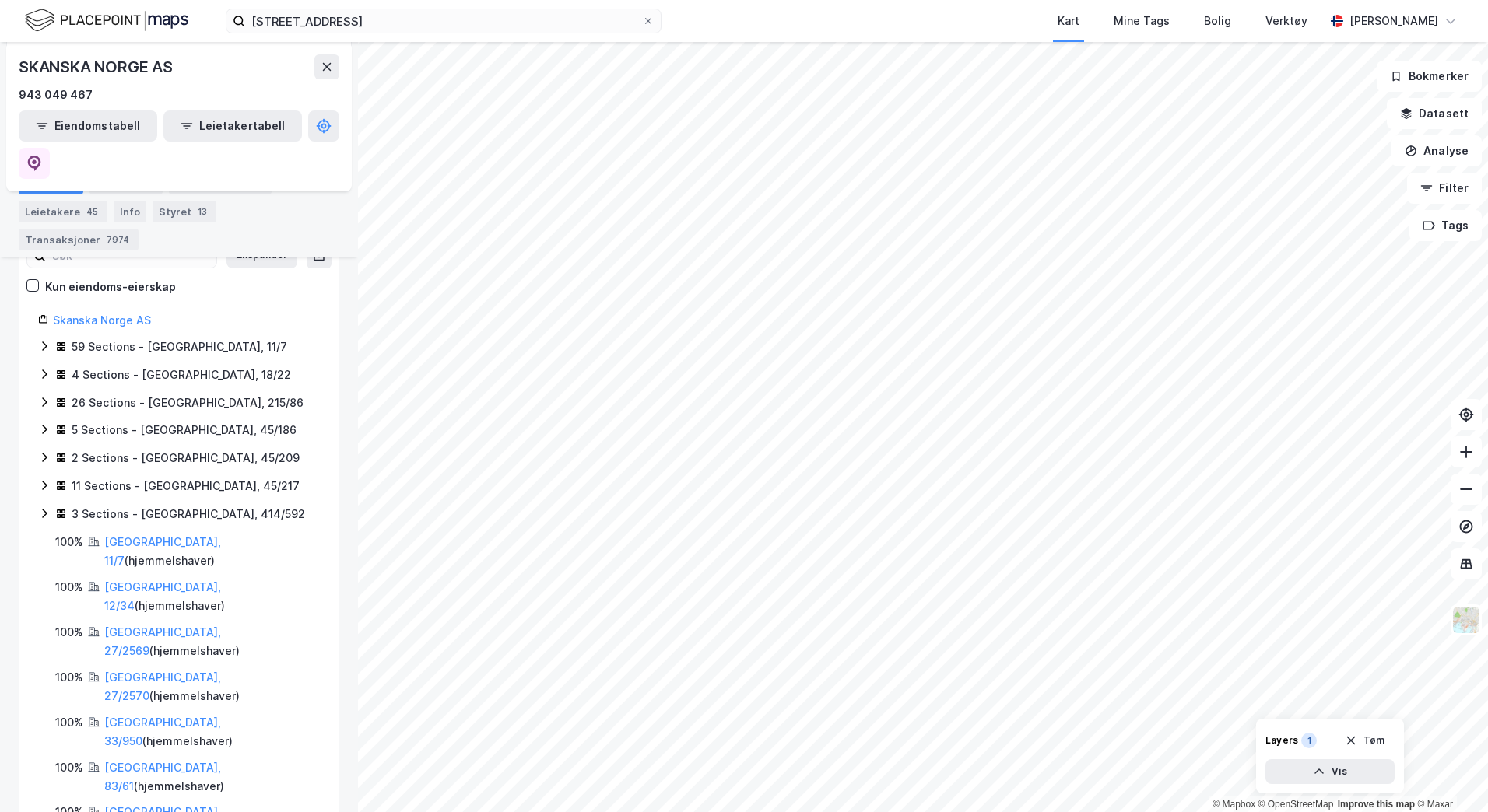
scroll to position [233, 0]
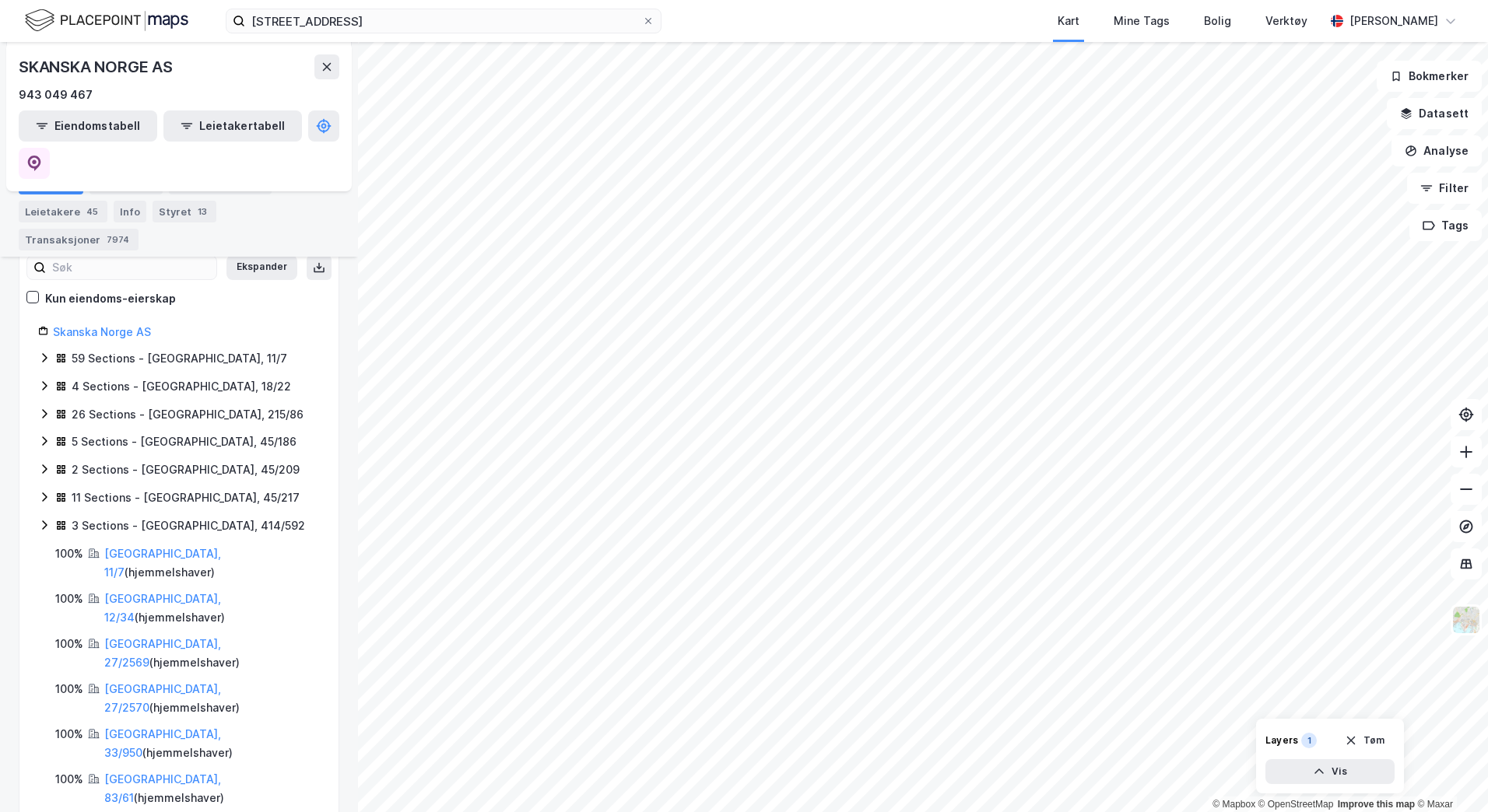
click at [46, 437] on icon at bounding box center [44, 441] width 4 height 9
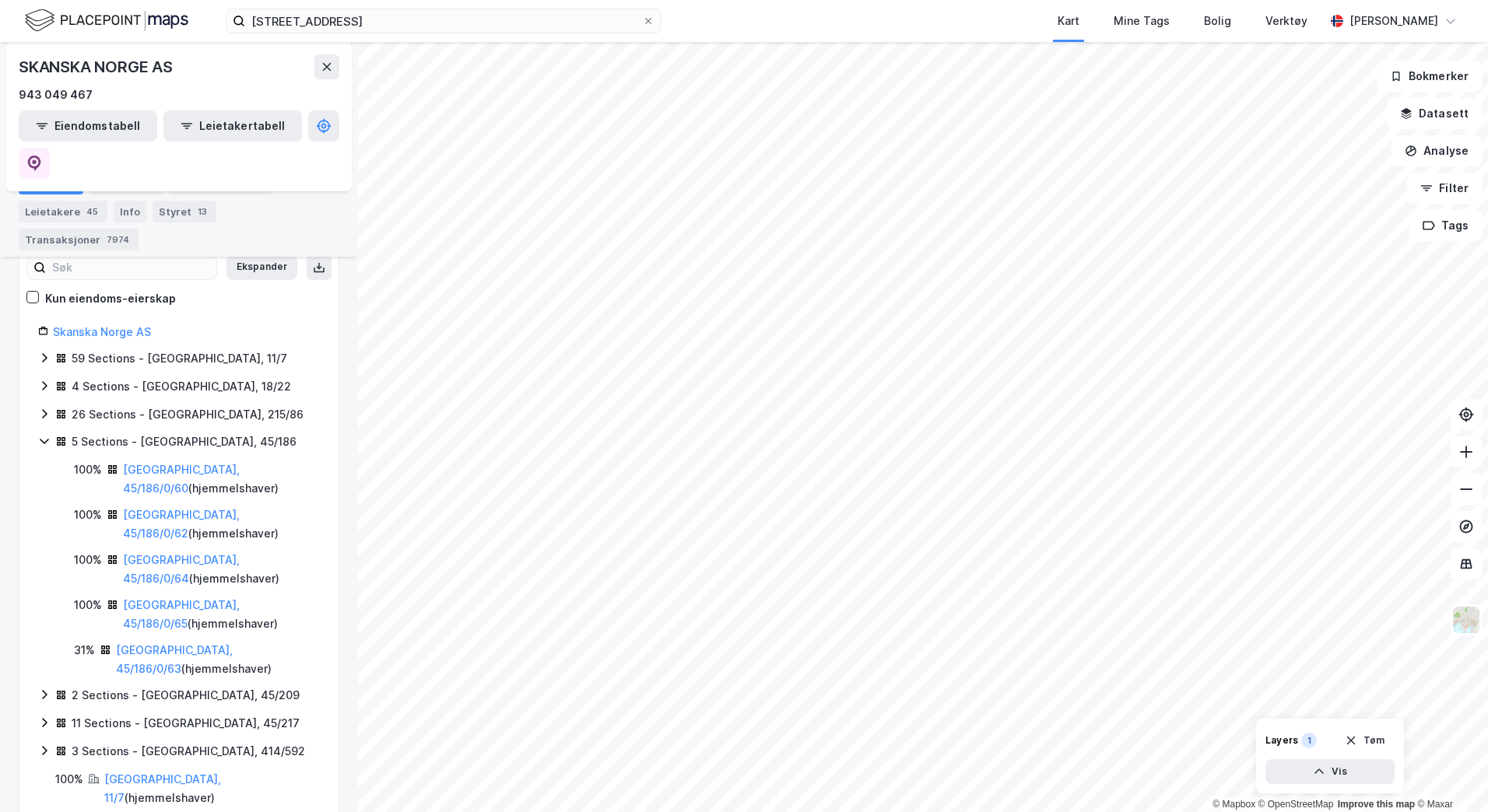
click at [43, 435] on icon at bounding box center [45, 441] width 13 height 13
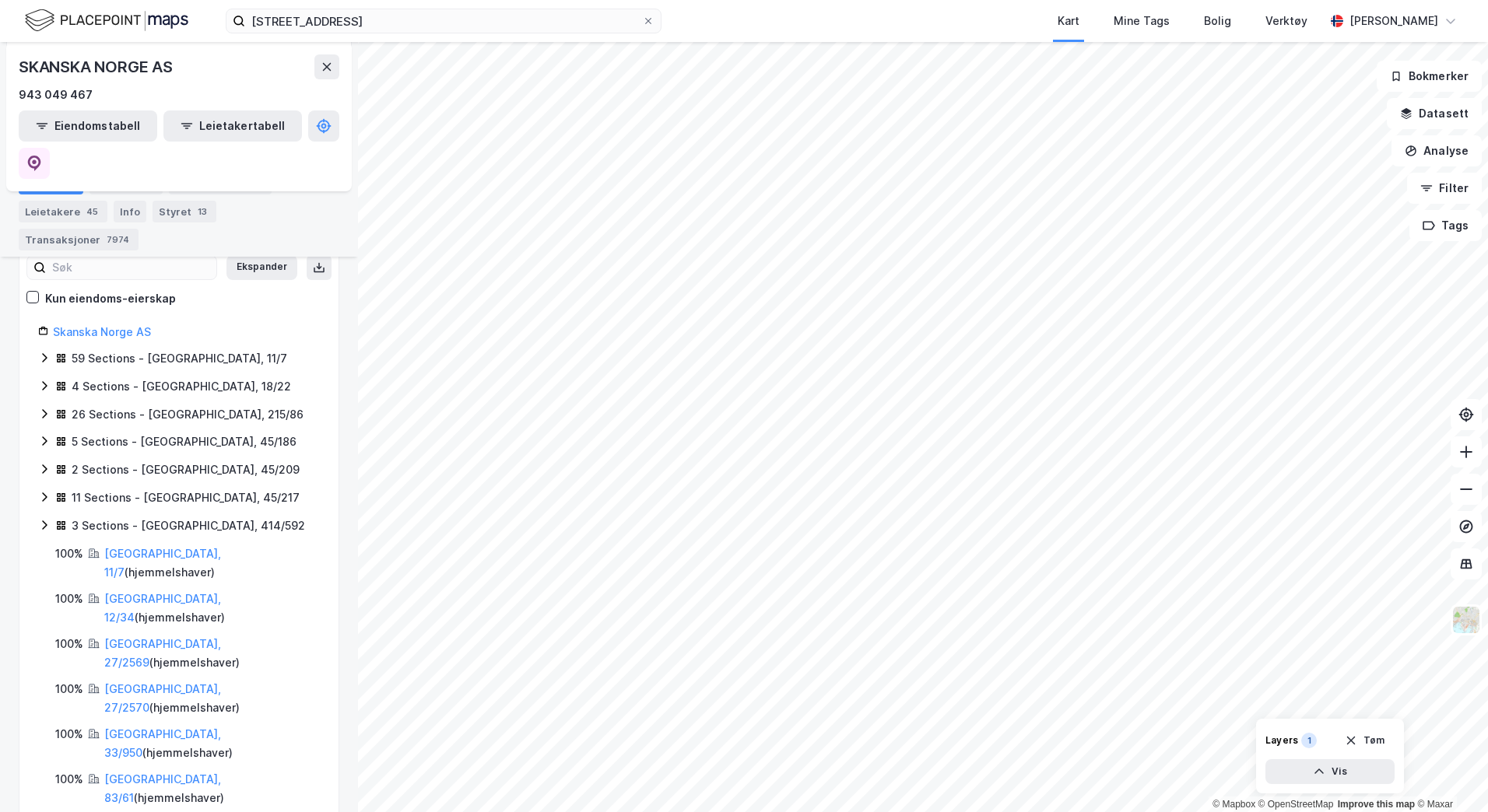
click at [42, 460] on div "2 Sections - [GEOGRAPHIC_DATA], 45/209" at bounding box center [179, 470] width 282 height 21
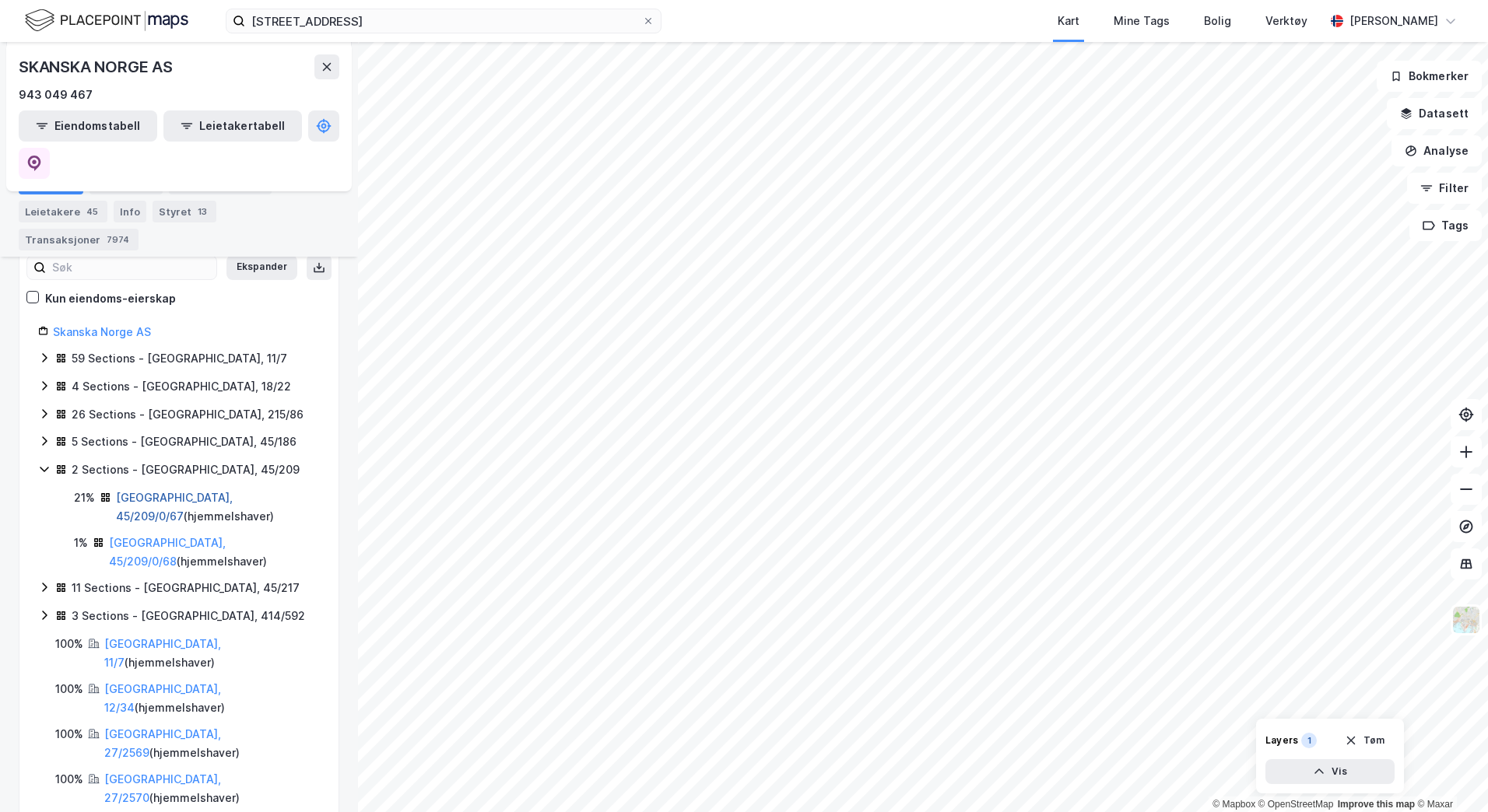
click at [214, 490] on link "[GEOGRAPHIC_DATA], 45/209/0/67" at bounding box center [174, 506] width 117 height 32
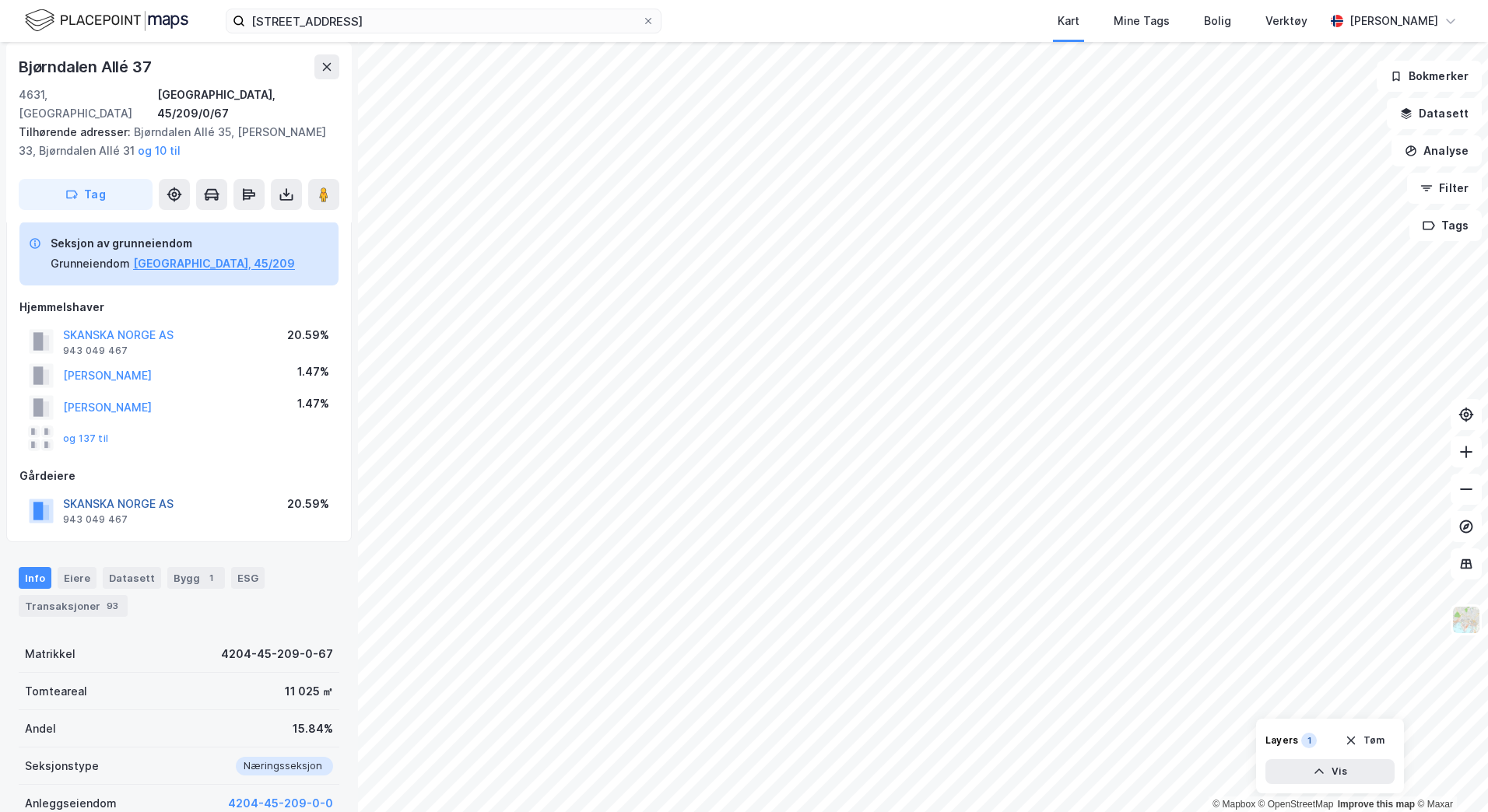
scroll to position [47, 0]
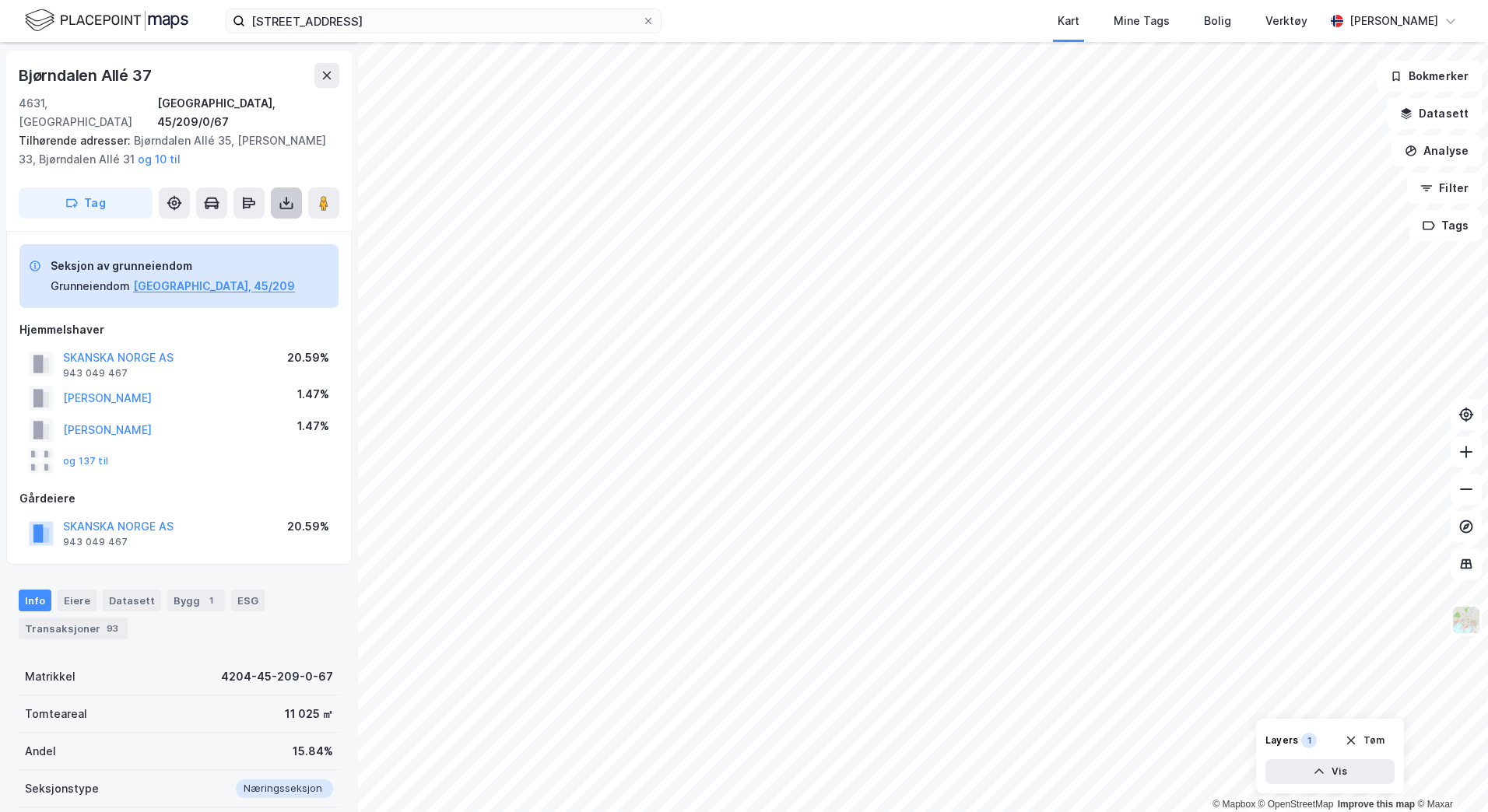
click at [280, 196] on icon at bounding box center [286, 203] width 15 height 15
click at [224, 228] on div "Last ned grunnbok" at bounding box center [209, 234] width 90 height 13
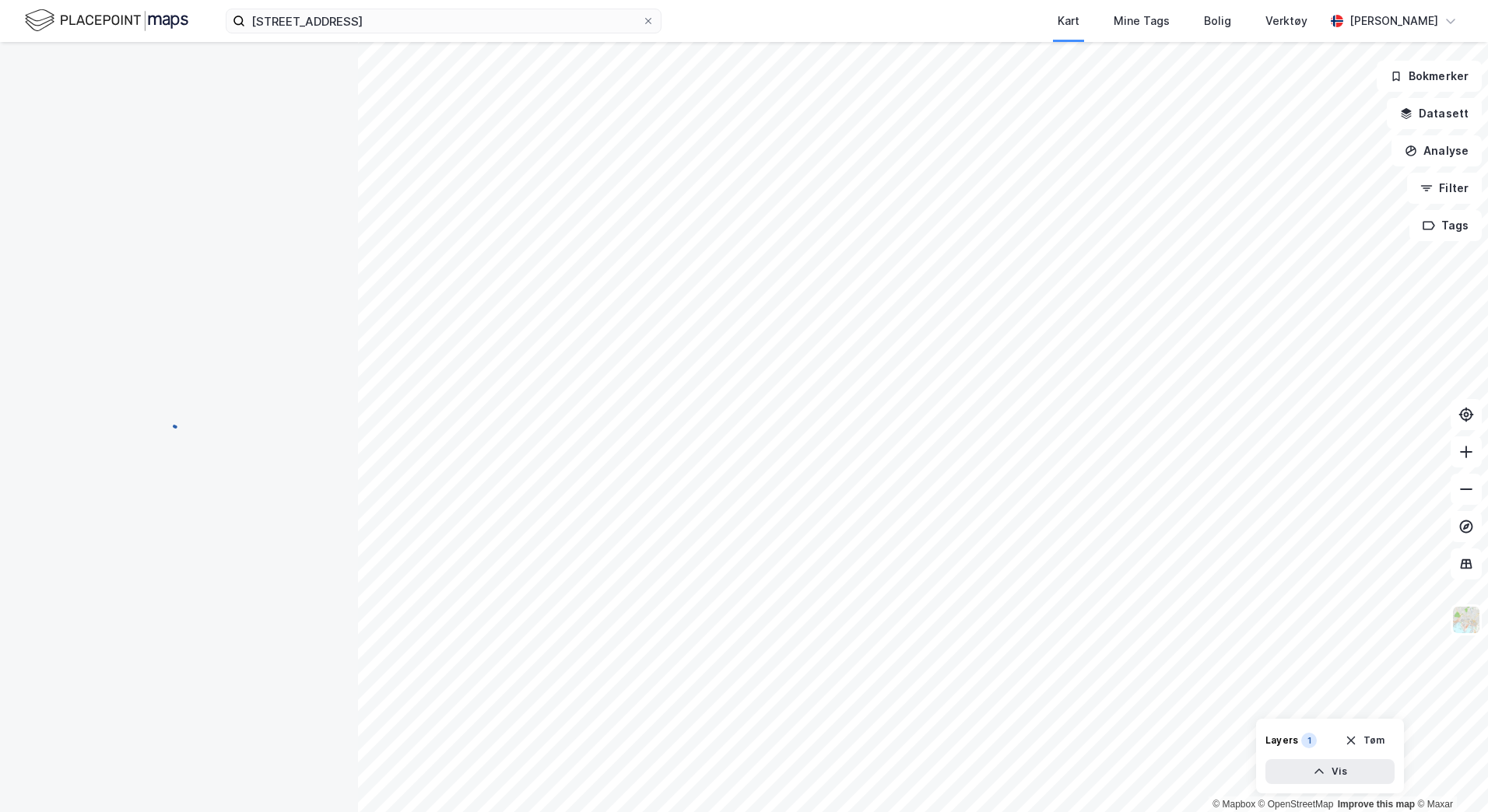
scroll to position [47, 0]
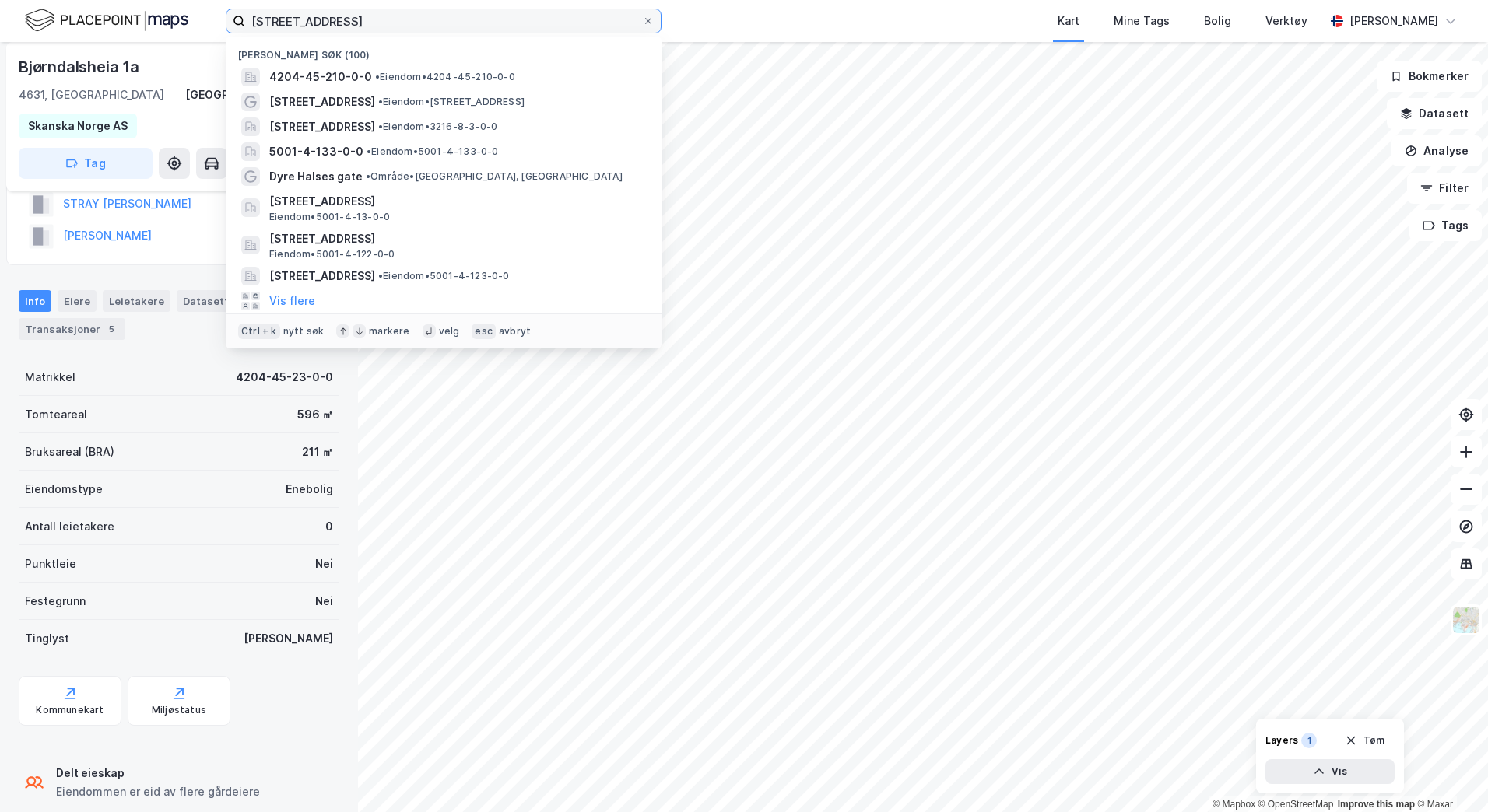
drag, startPoint x: 382, startPoint y: 22, endPoint x: 243, endPoint y: 15, distance: 139.2
click at [243, 15] on label "[STREET_ADDRESS]" at bounding box center [444, 21] width 436 height 25
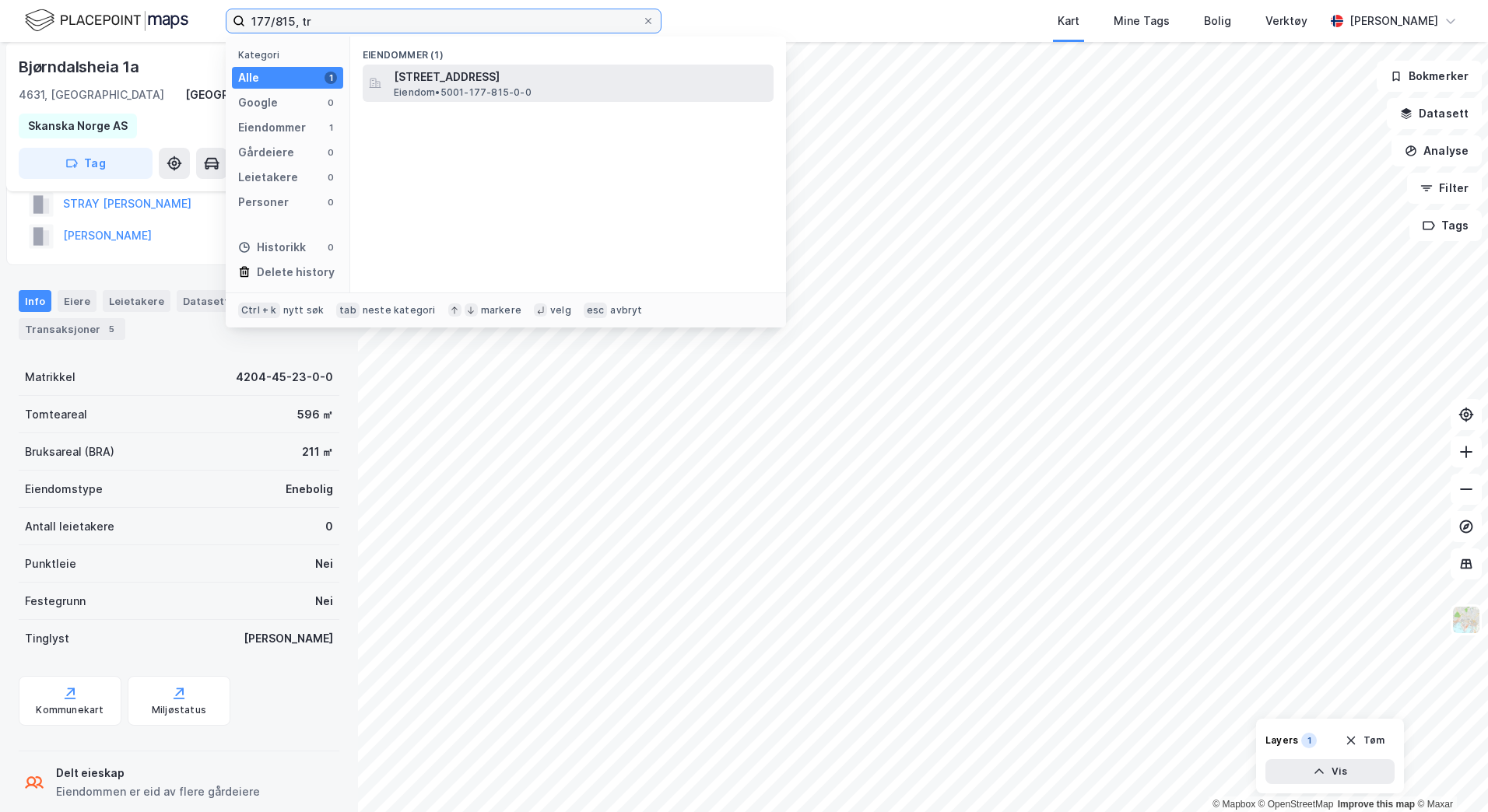
type input "177/815, tr"
click at [444, 79] on span "[STREET_ADDRESS]" at bounding box center [581, 77] width 374 height 19
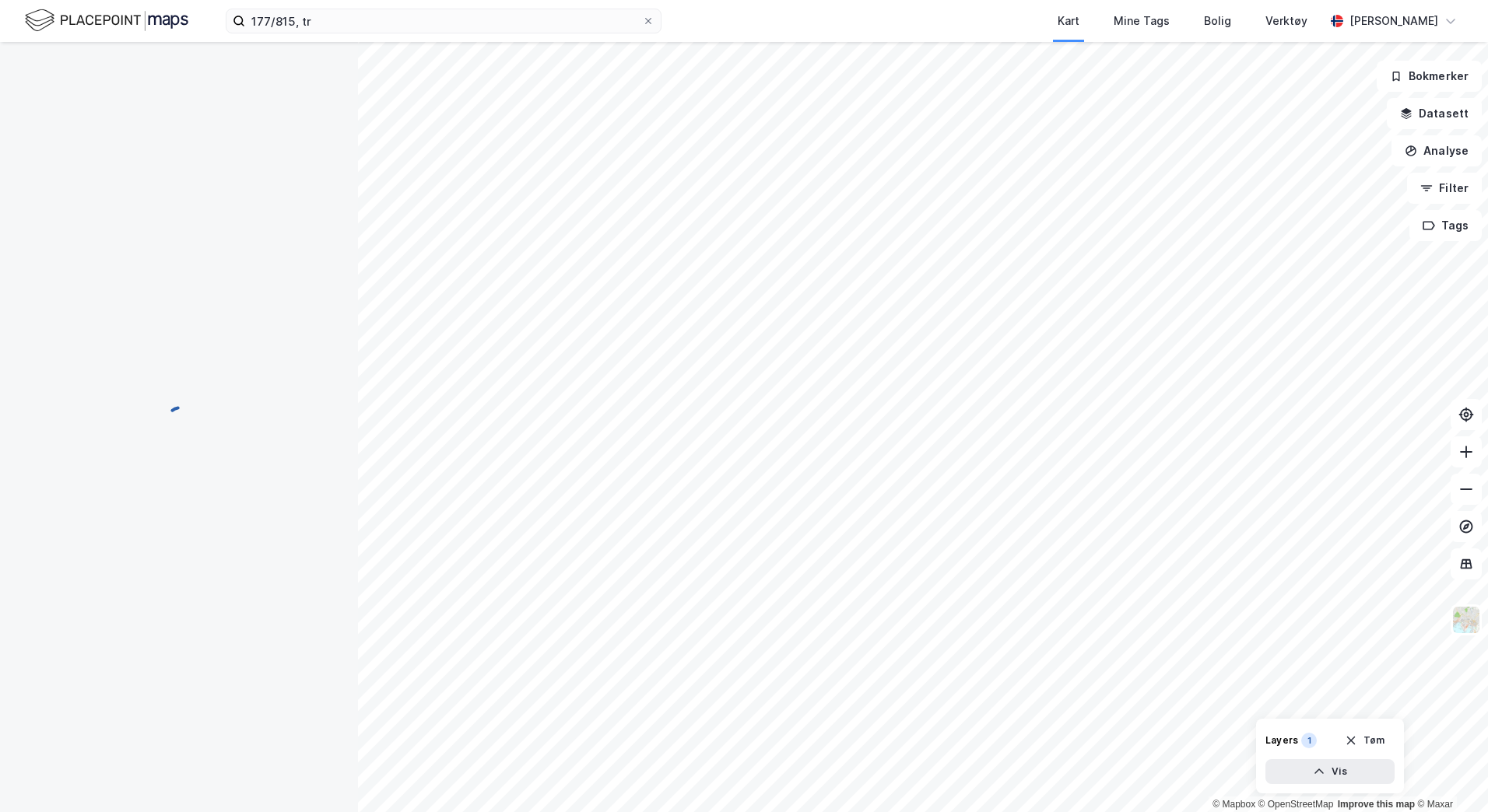
scroll to position [47, 0]
